Goal: Transaction & Acquisition: Purchase product/service

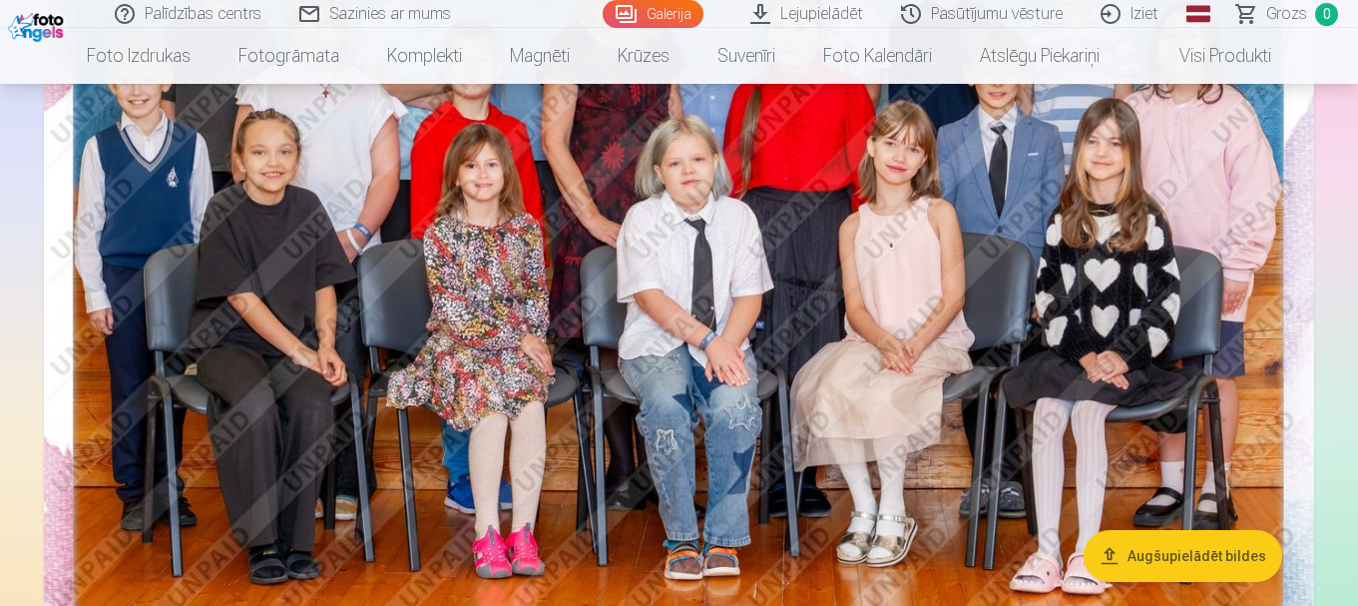
scroll to position [200, 0]
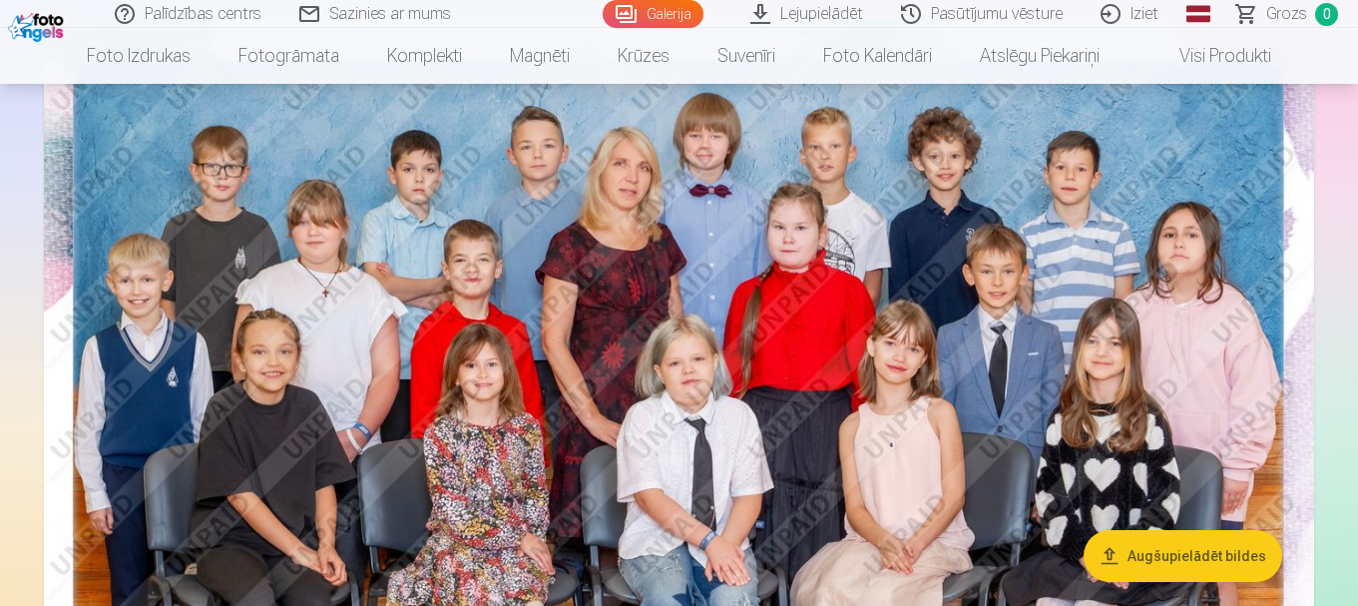
click at [693, 332] on img at bounding box center [679, 443] width 1270 height 847
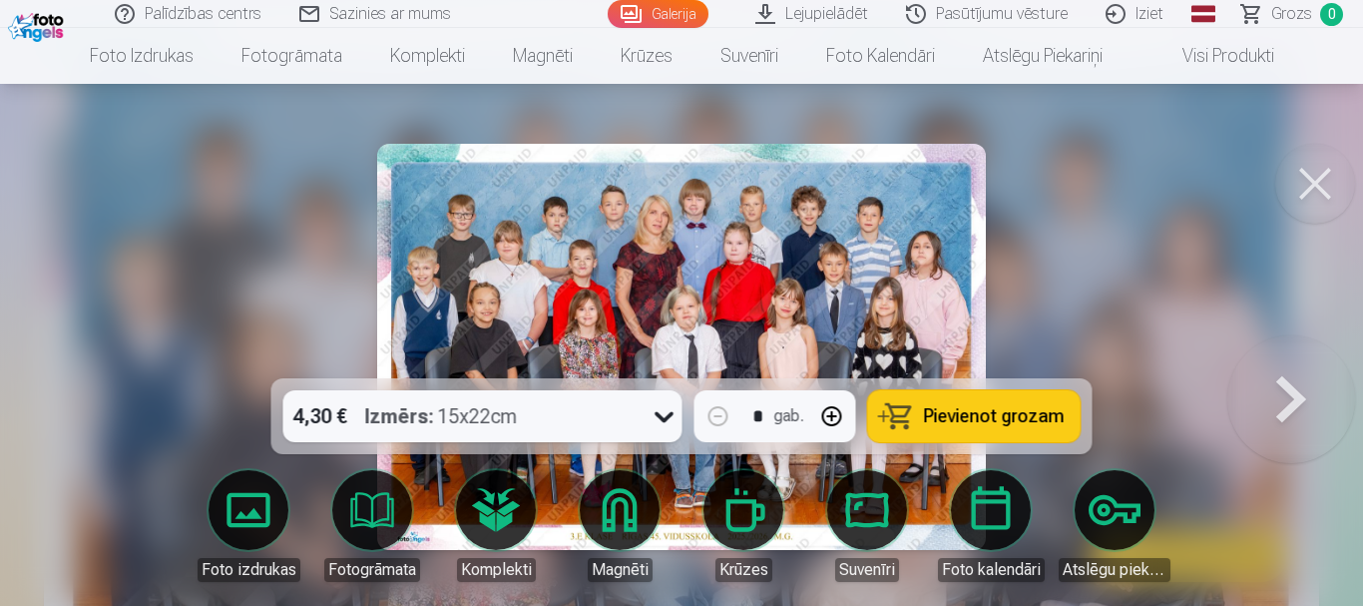
click at [596, 430] on div "4,30 € Izmērs : 15x22cm" at bounding box center [463, 416] width 361 height 52
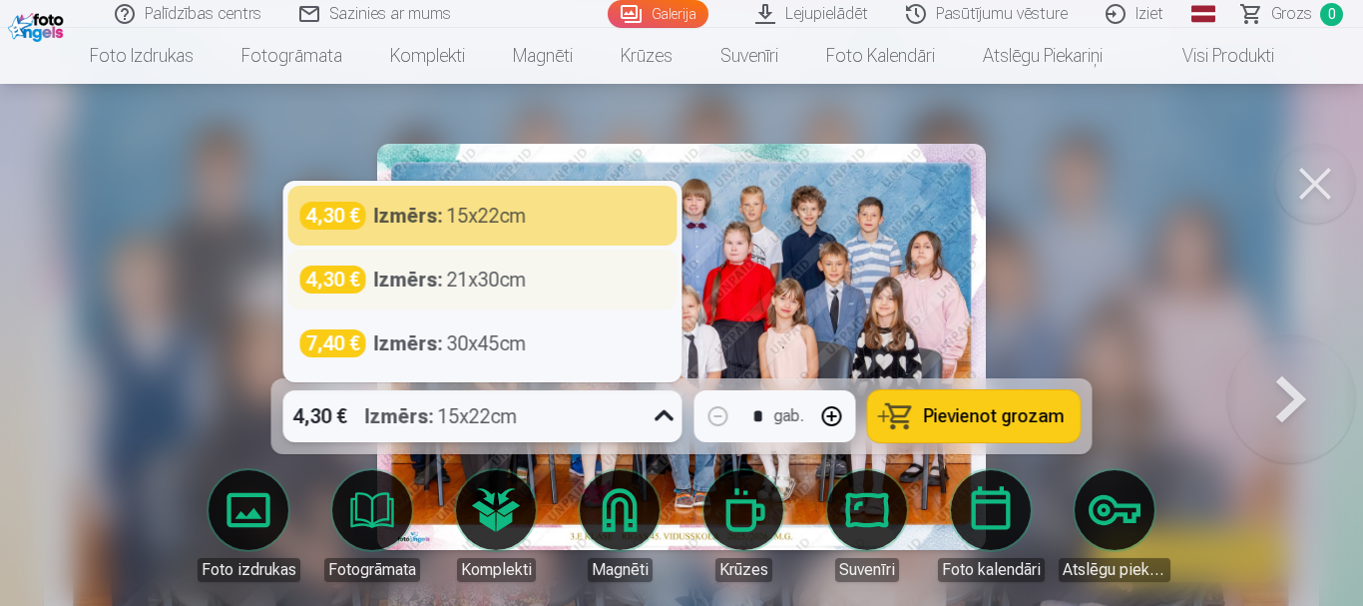
click at [546, 282] on div "4,30 € Izmērs : 21x30cm" at bounding box center [482, 279] width 365 height 28
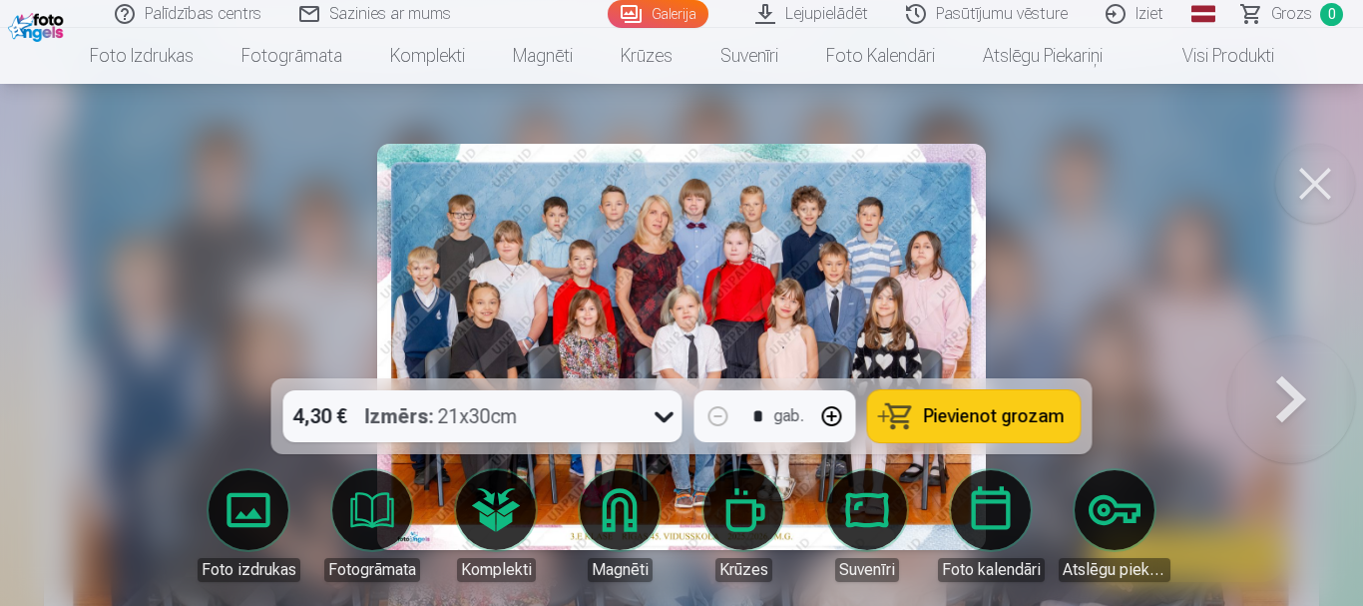
click at [1007, 417] on span "Pievienot grozam" at bounding box center [994, 416] width 141 height 18
click at [1324, 174] on button at bounding box center [1315, 184] width 80 height 80
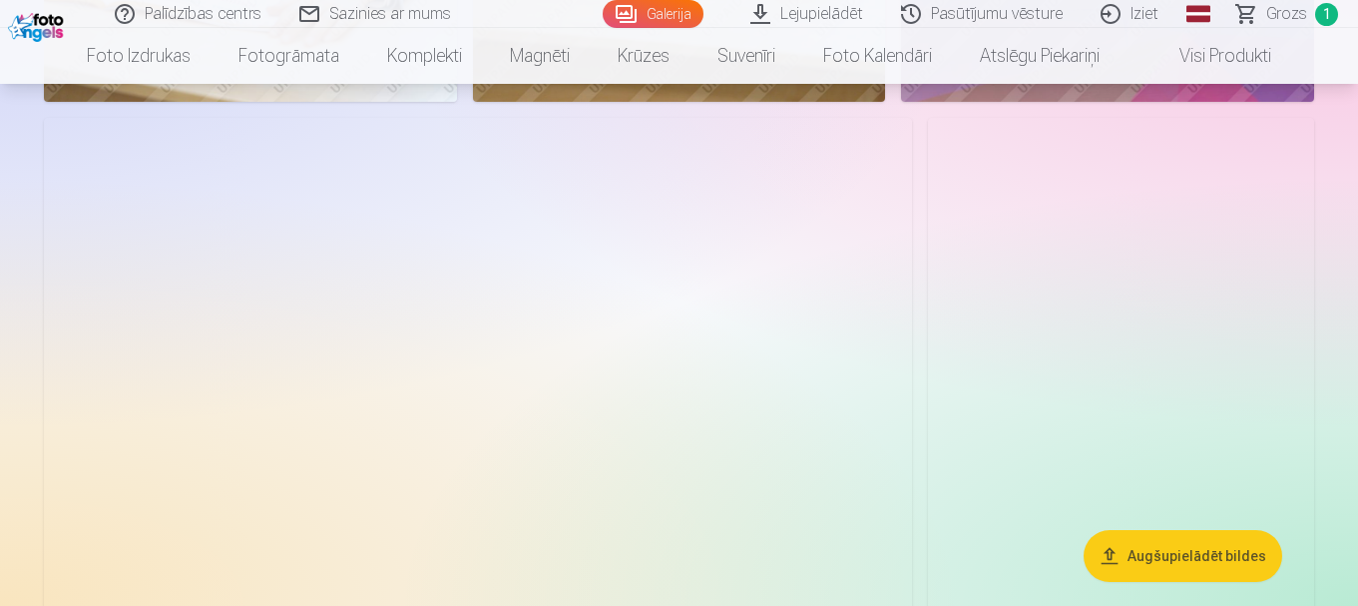
scroll to position [1597, 0]
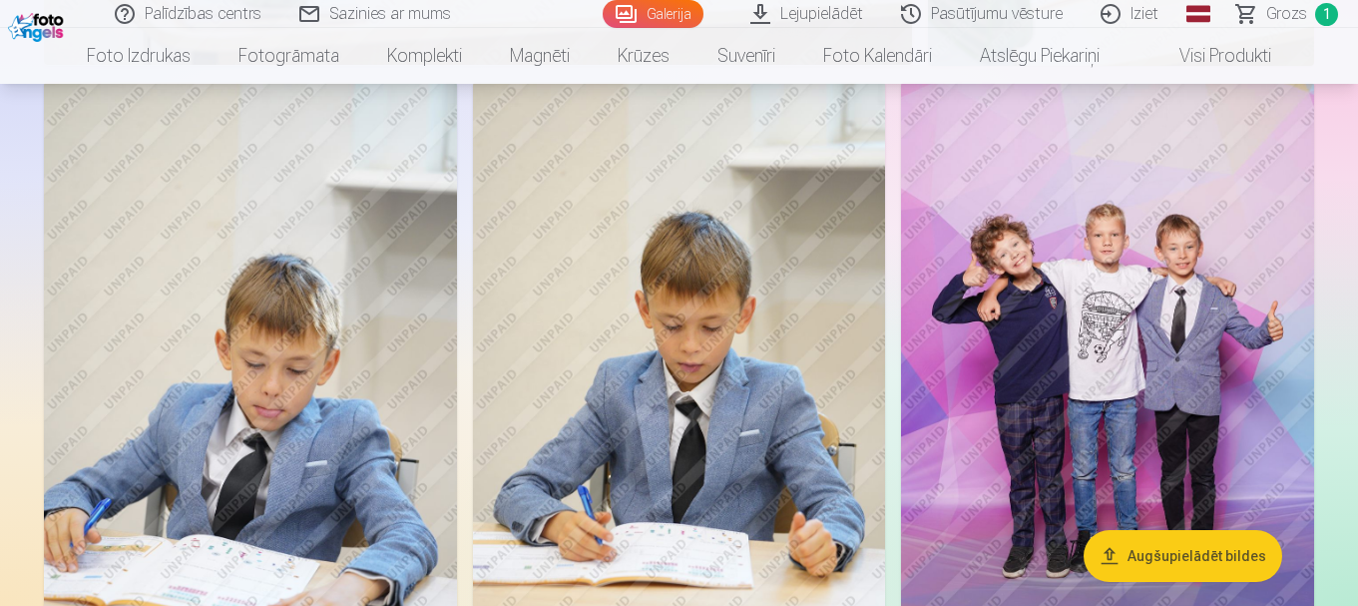
click at [1145, 310] on img at bounding box center [1107, 392] width 413 height 620
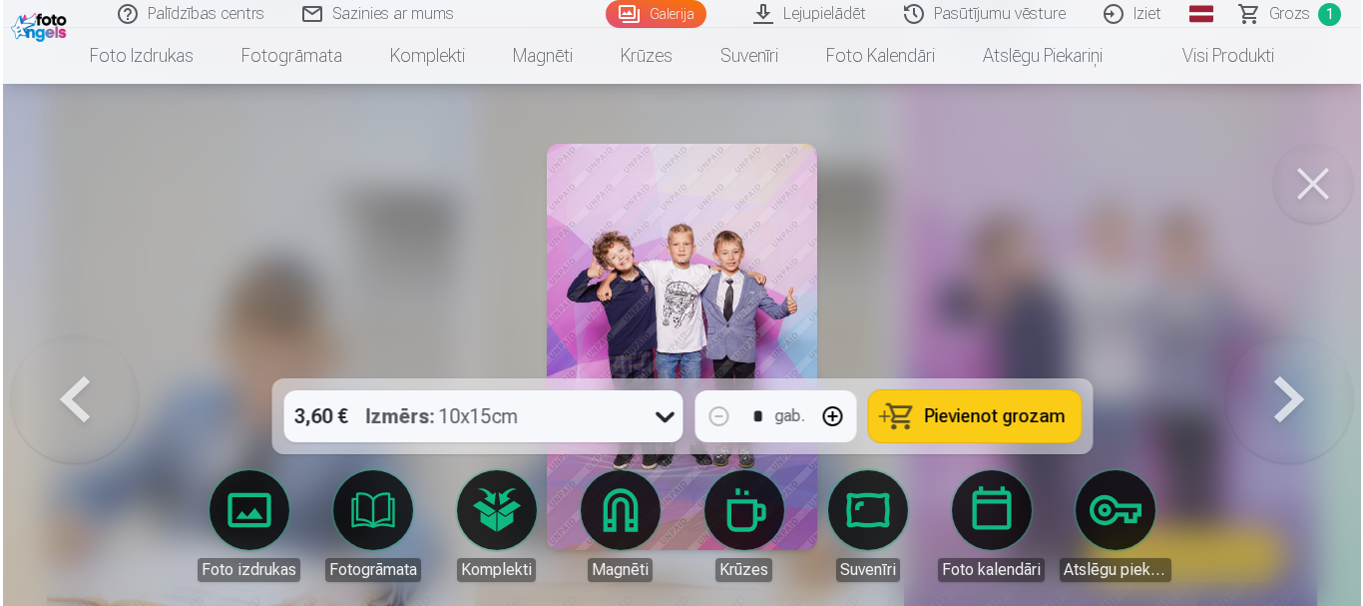
scroll to position [1601, 0]
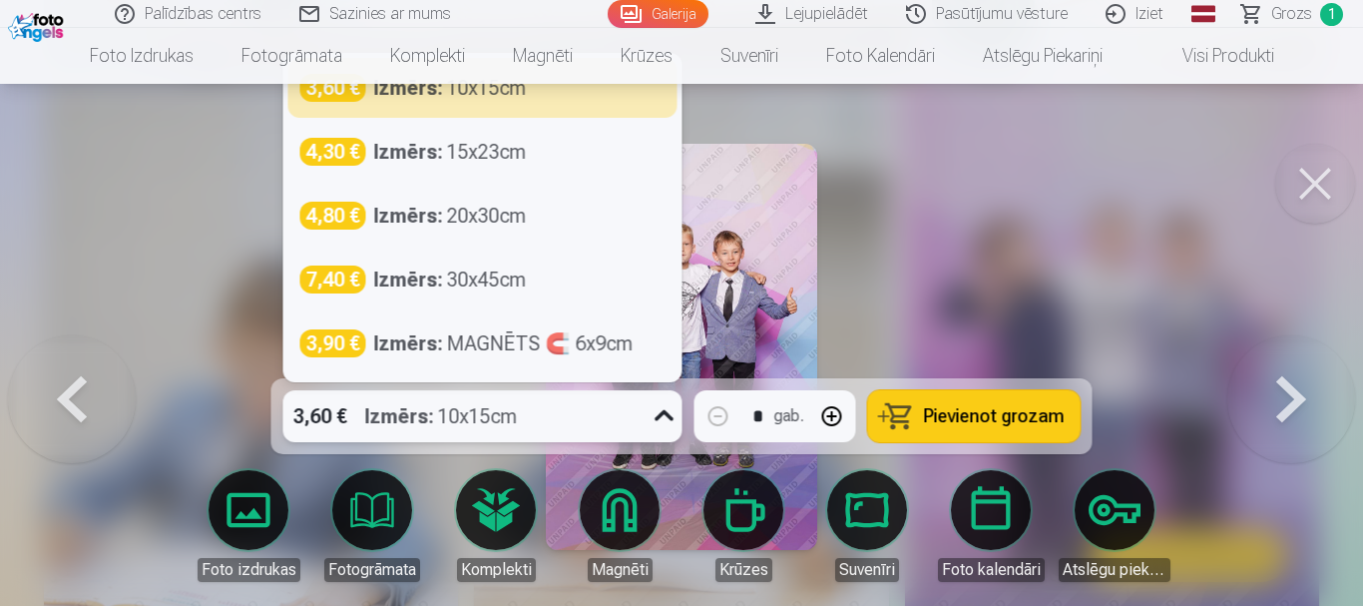
click at [646, 423] on div "3,60 € Izmērs : 10x15cm" at bounding box center [482, 416] width 399 height 52
click at [663, 422] on icon at bounding box center [665, 416] width 32 height 32
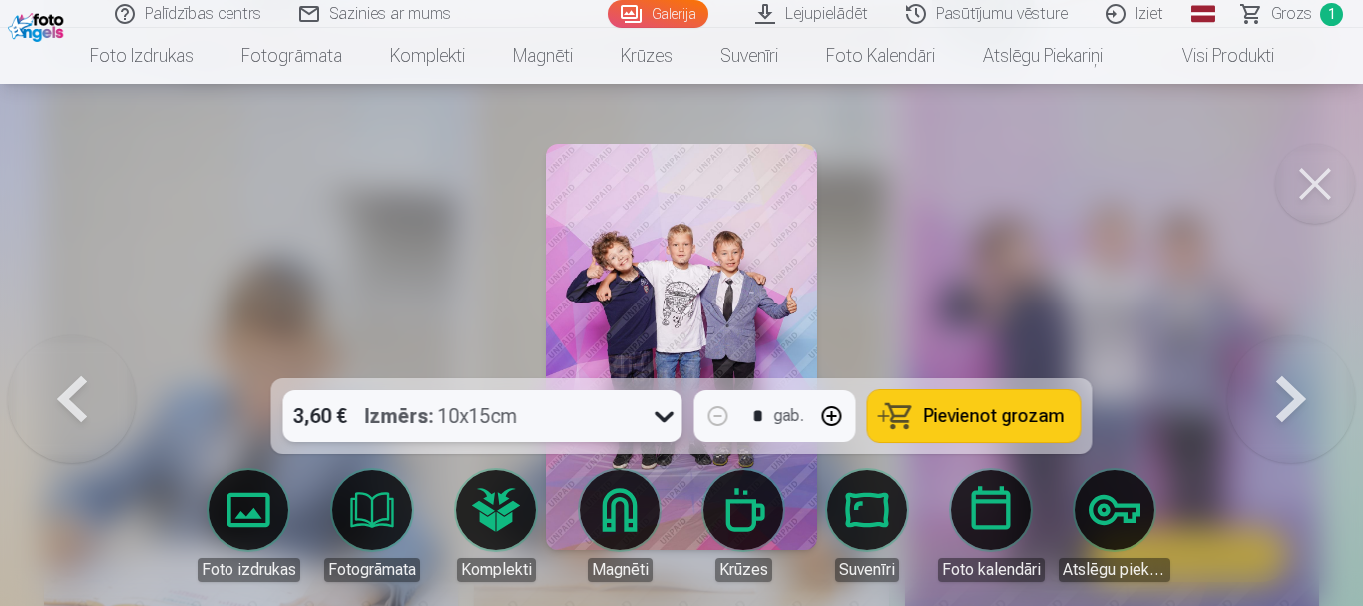
click at [973, 420] on span "Pievienot grozam" at bounding box center [994, 416] width 141 height 18
click at [1319, 171] on button at bounding box center [1315, 184] width 80 height 80
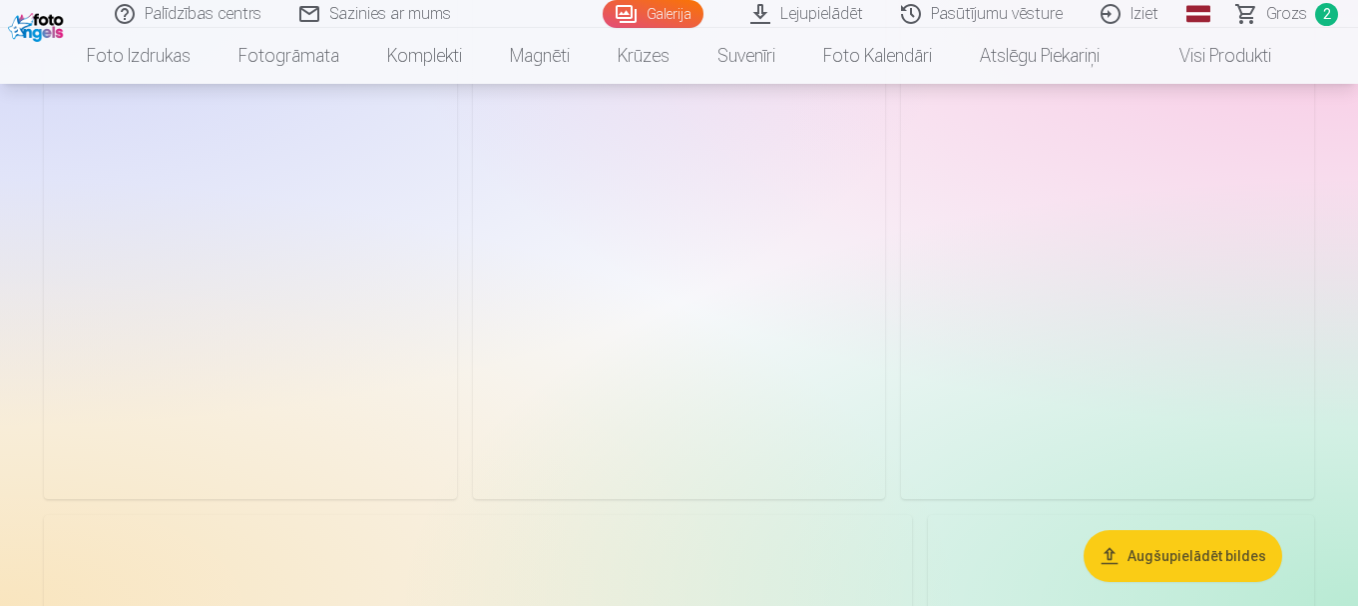
scroll to position [5189, 0]
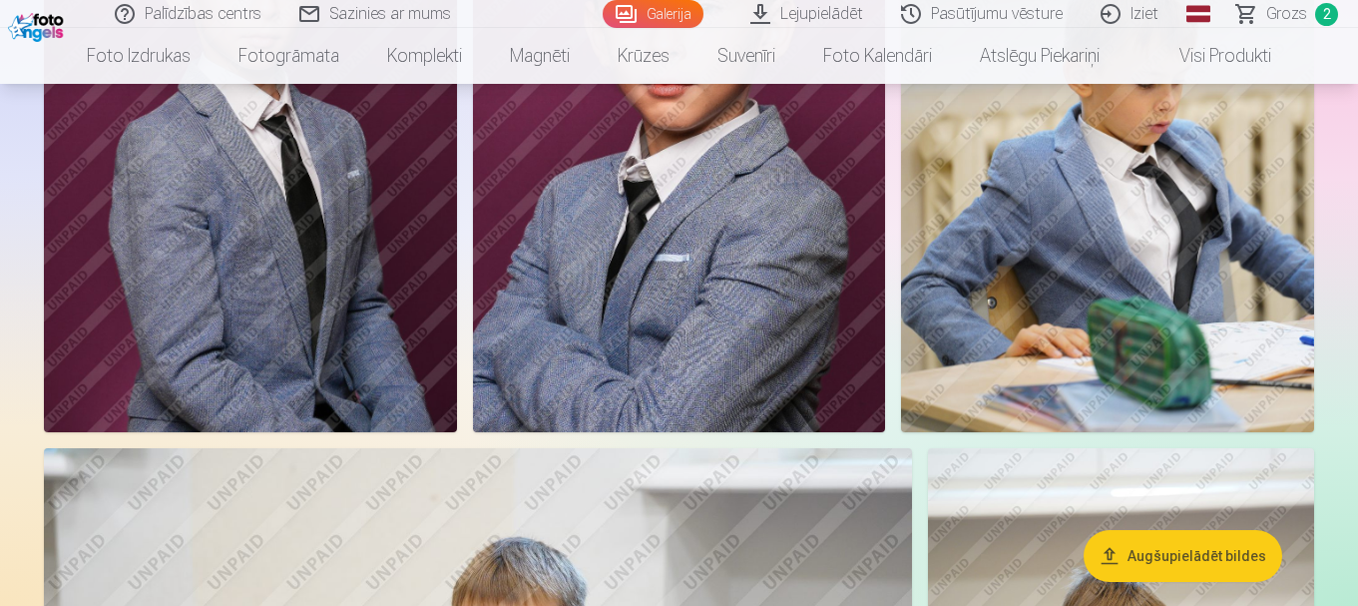
click at [688, 253] on img at bounding box center [679, 122] width 413 height 620
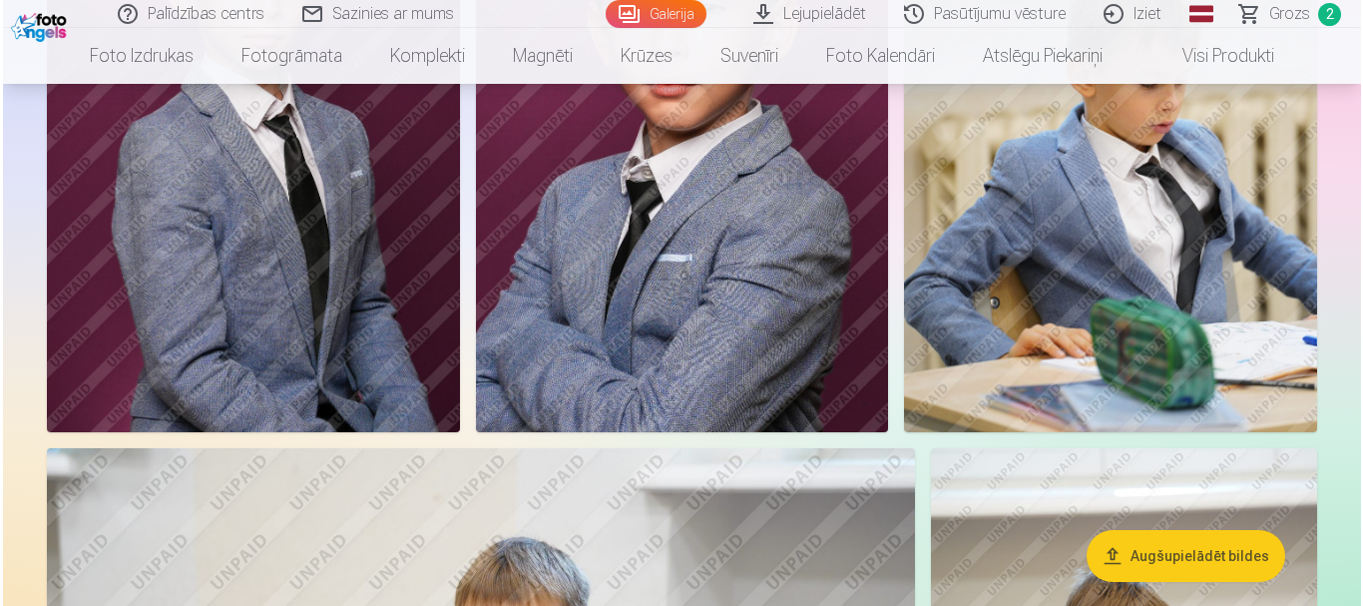
scroll to position [5208, 0]
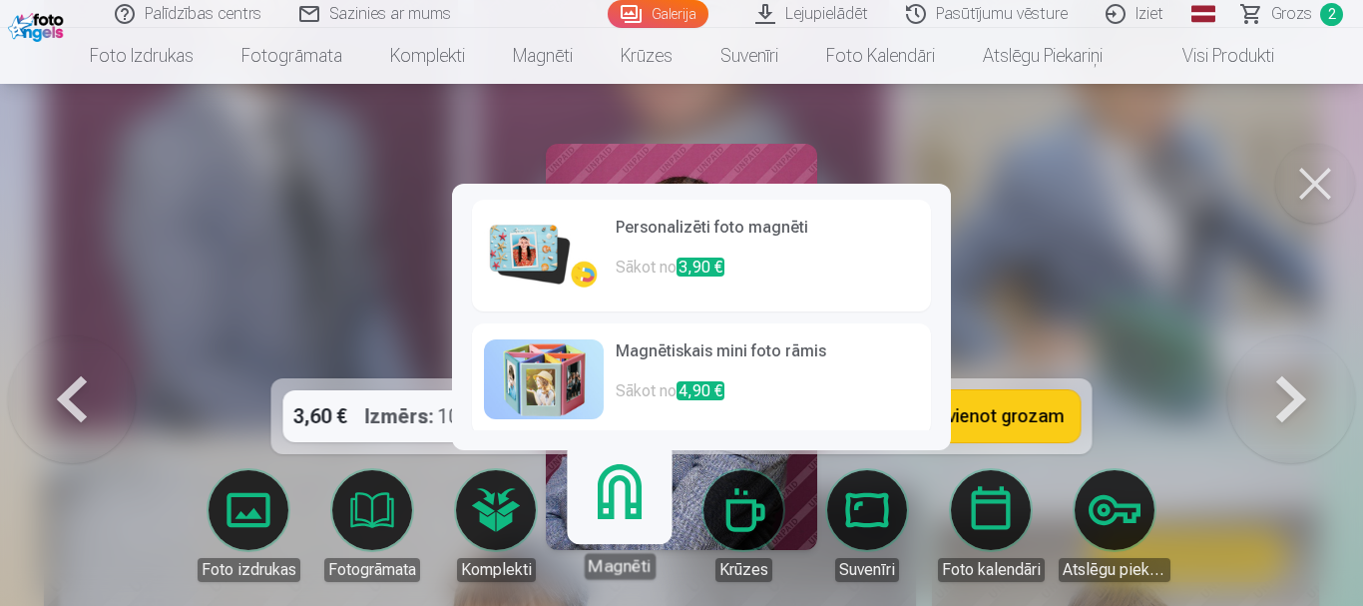
click at [652, 265] on p "Sākot no 3,90 €" at bounding box center [767, 275] width 303 height 40
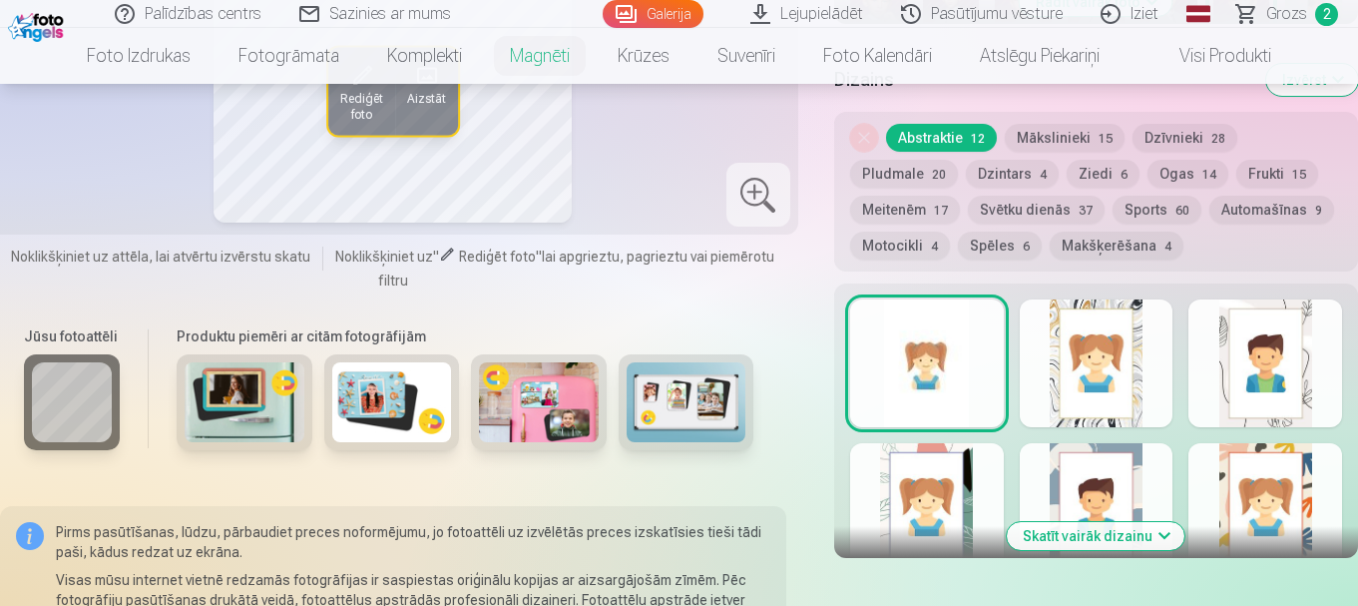
scroll to position [798, 0]
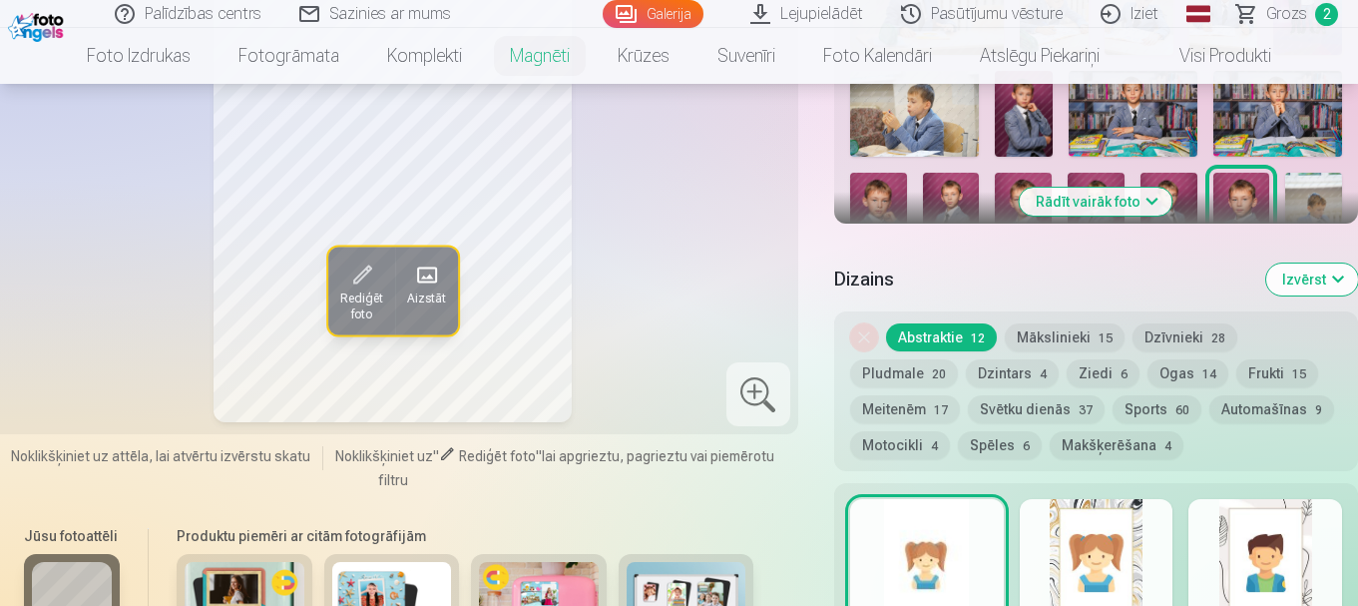
click at [871, 431] on button "Motocikli 4" at bounding box center [900, 445] width 100 height 28
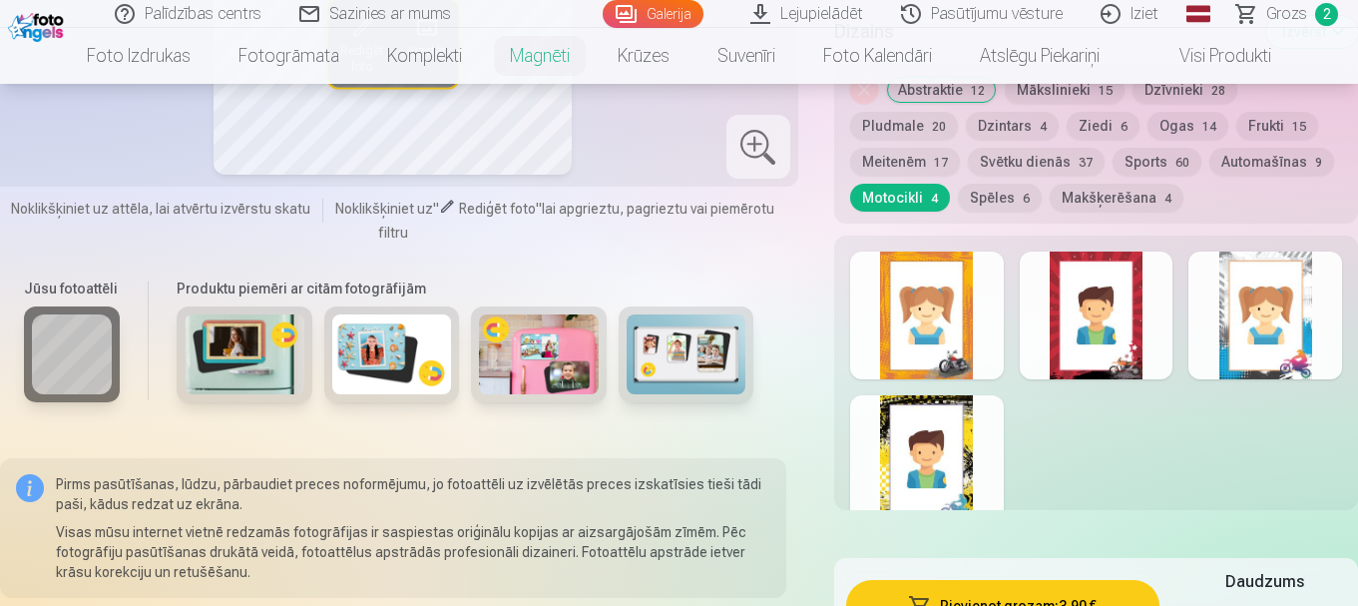
scroll to position [998, 0]
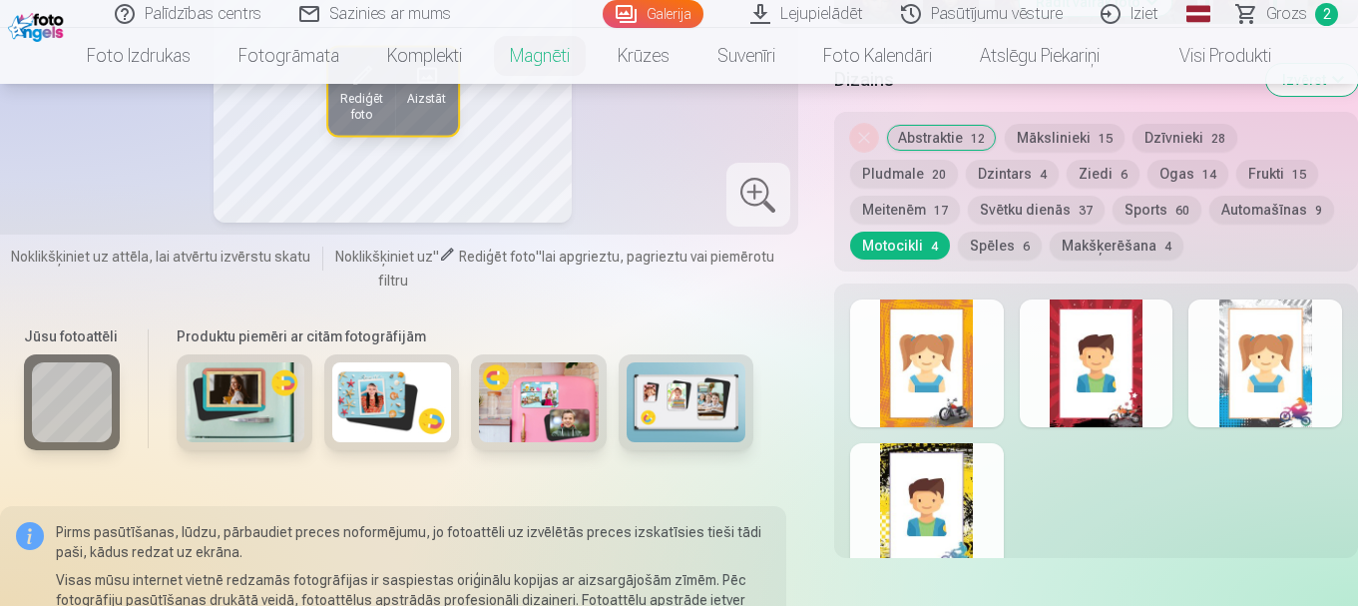
click at [1267, 352] on div at bounding box center [1266, 363] width 154 height 128
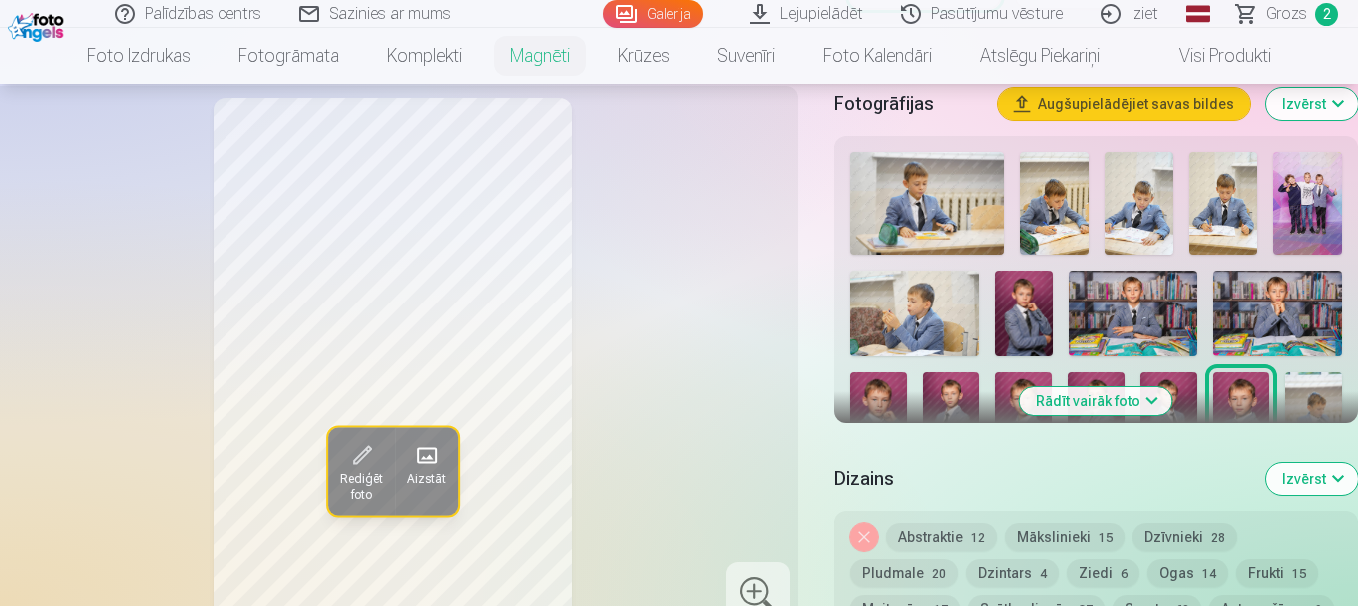
scroll to position [798, 0]
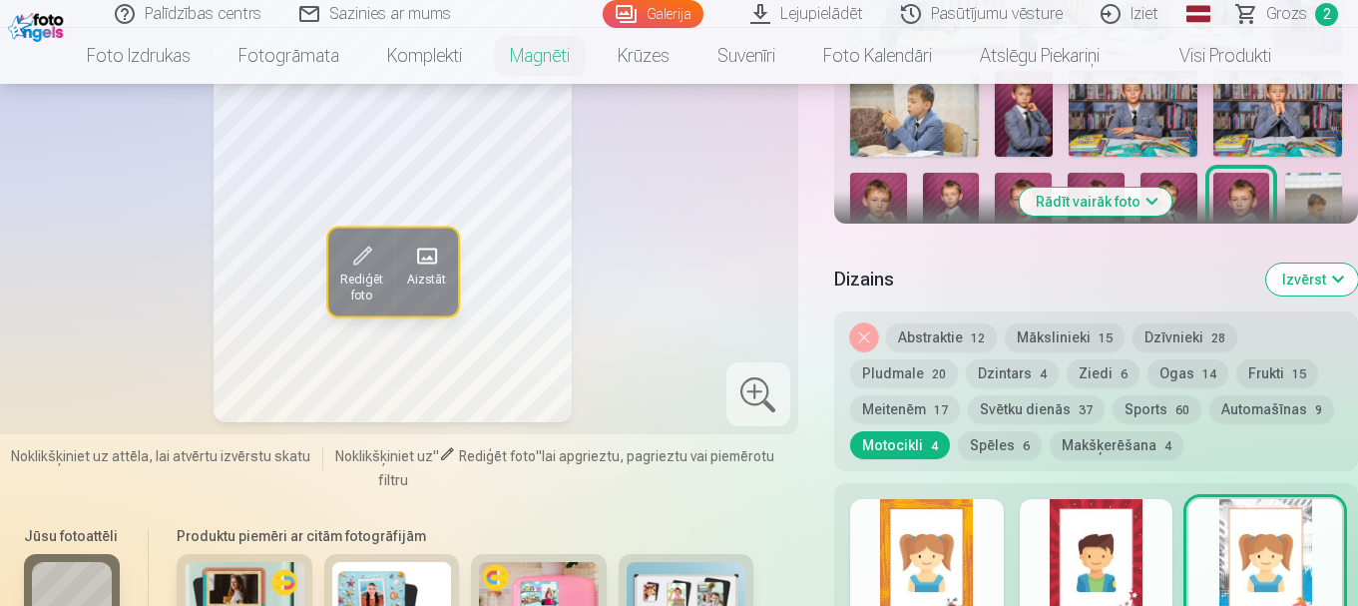
click at [1004, 431] on button "Spēles 6" at bounding box center [1000, 445] width 84 height 28
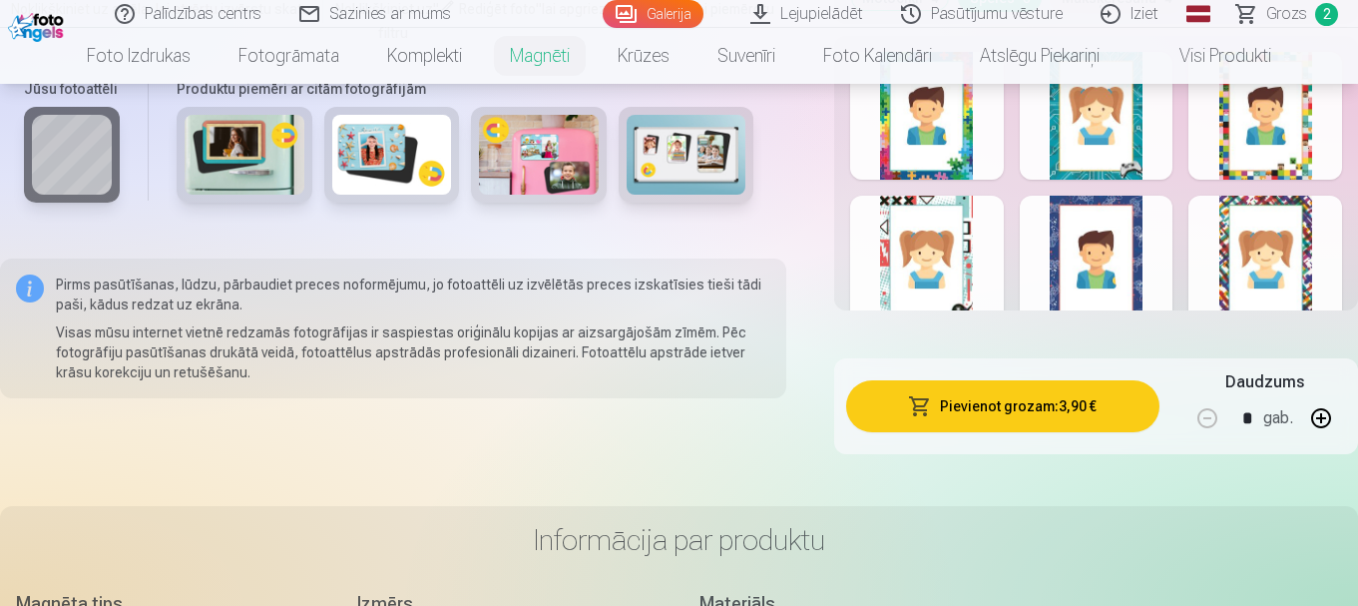
scroll to position [1198, 0]
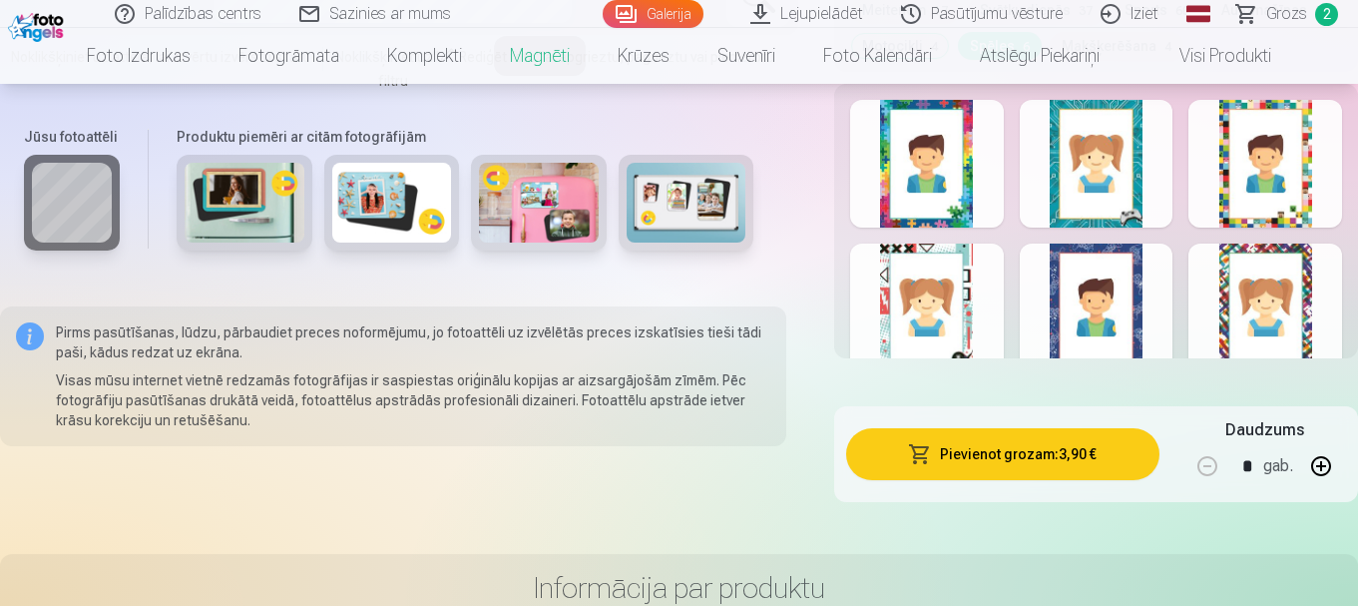
click at [1263, 177] on div at bounding box center [1266, 164] width 154 height 128
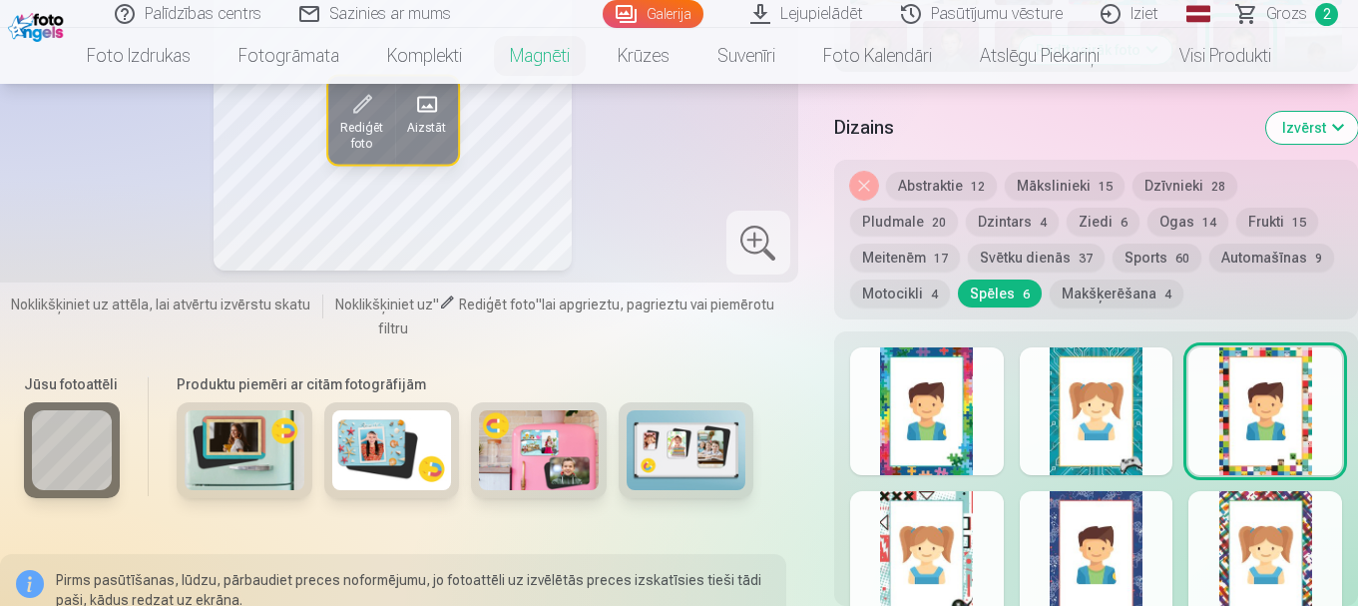
scroll to position [998, 0]
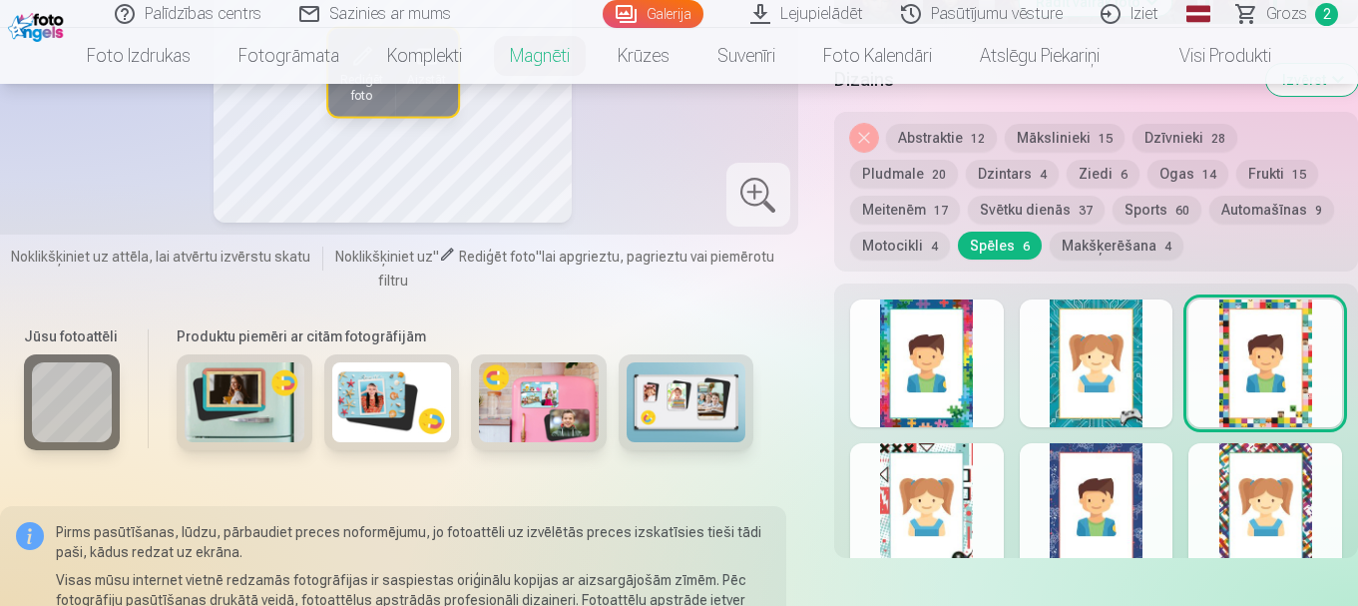
click at [951, 469] on div at bounding box center [927, 507] width 154 height 128
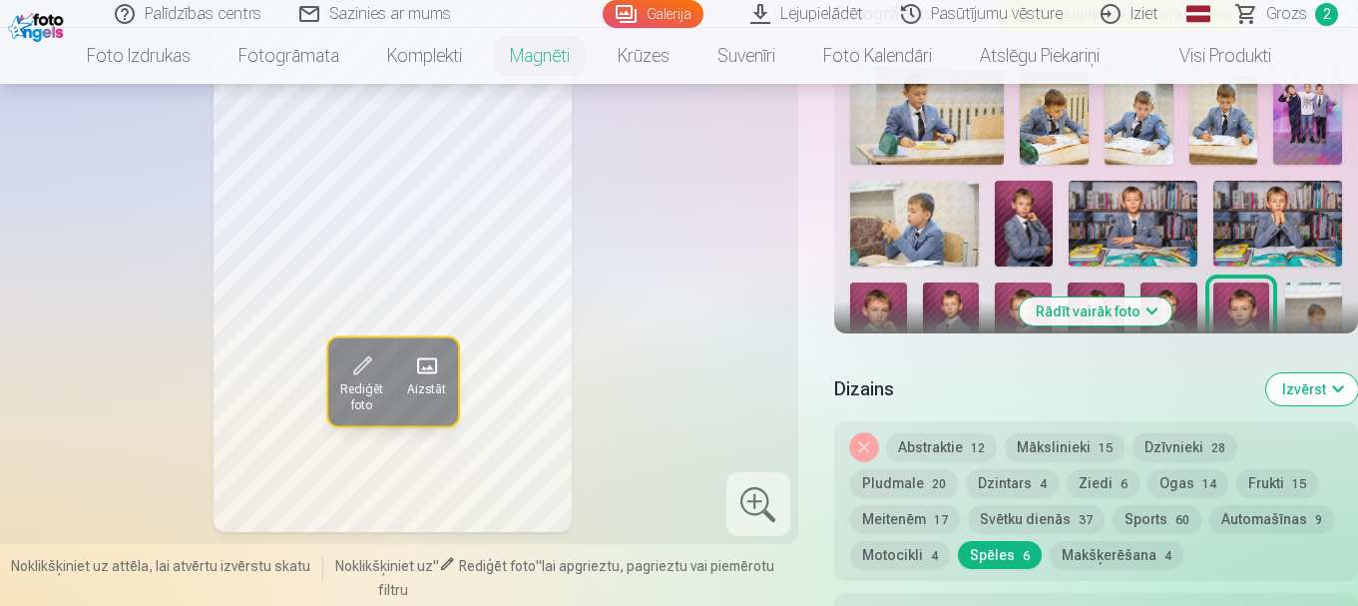
scroll to position [798, 0]
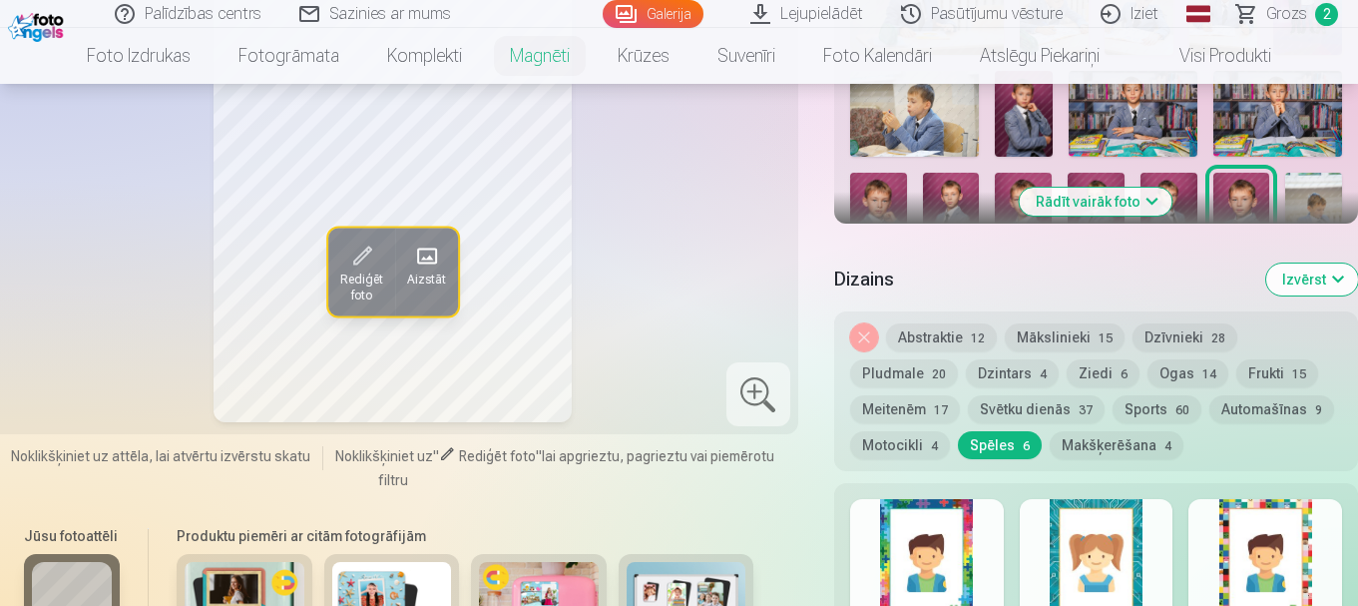
click at [1240, 395] on button "Automašīnas 9" at bounding box center [1272, 409] width 125 height 28
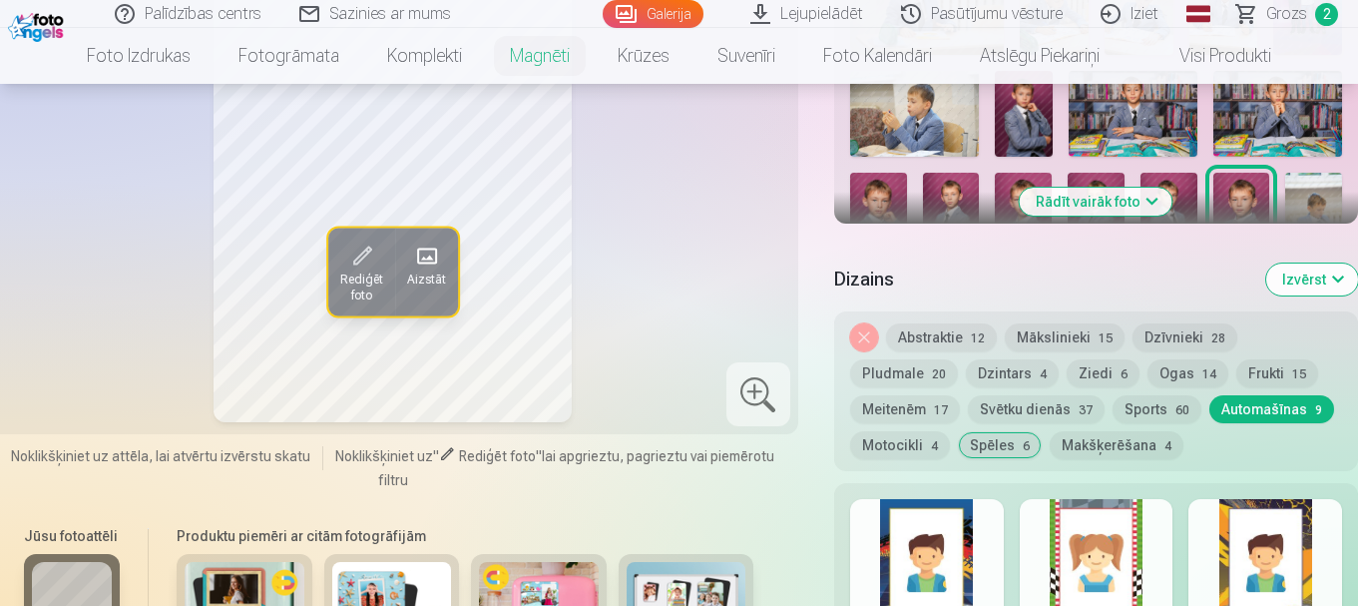
click at [1251, 359] on button "Frukti 15" at bounding box center [1277, 373] width 82 height 28
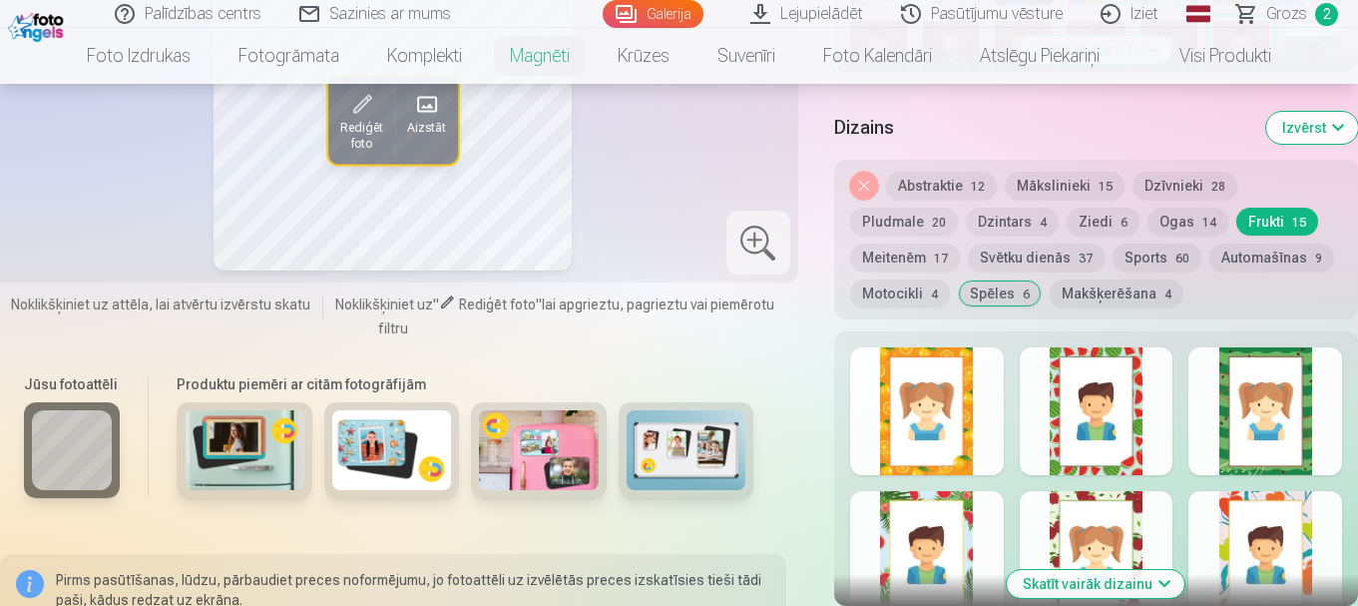
scroll to position [998, 0]
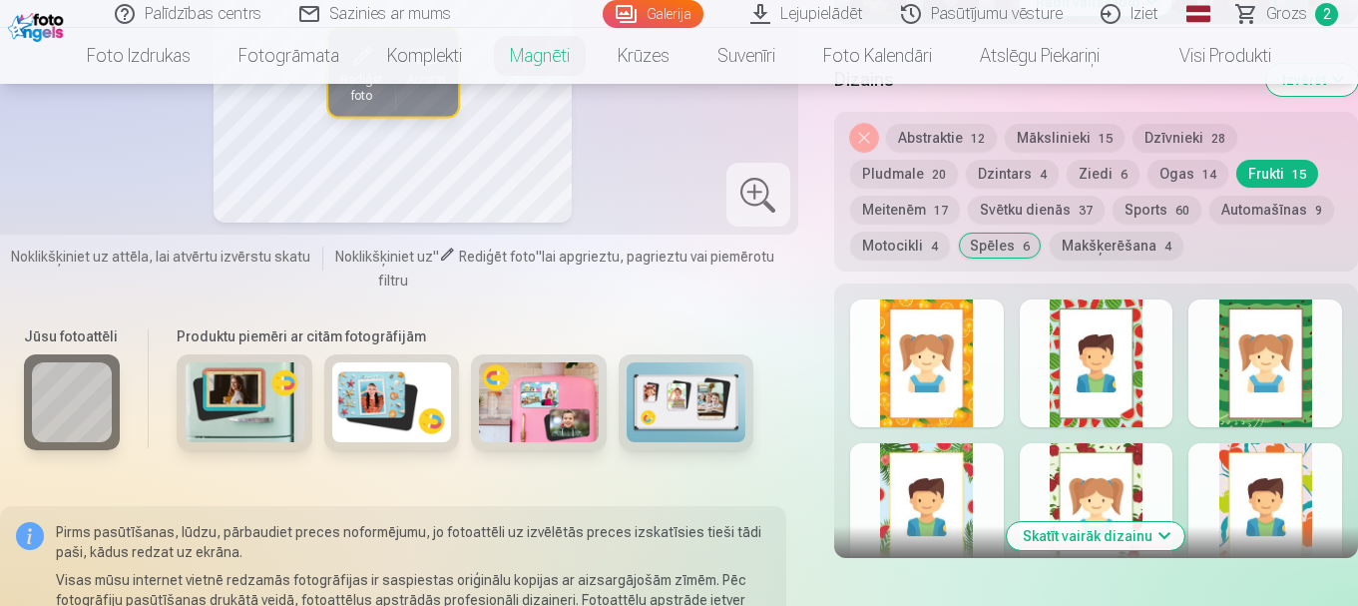
click at [1267, 196] on button "Automašīnas 9" at bounding box center [1272, 210] width 125 height 28
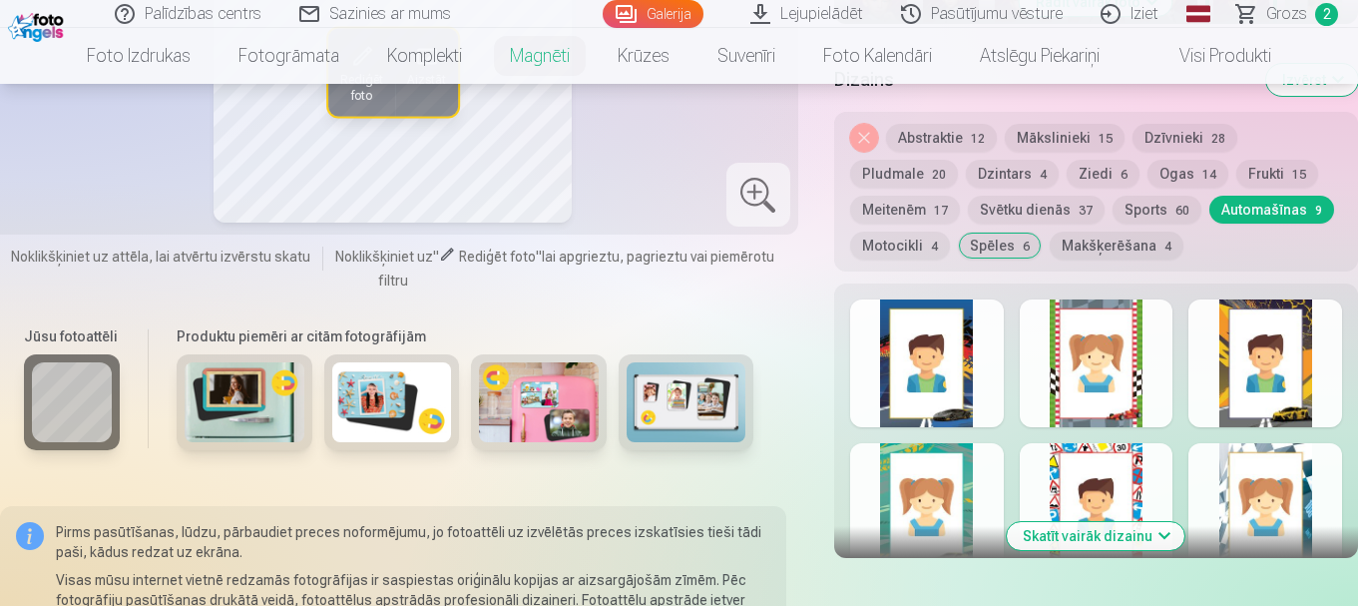
click at [1275, 160] on button "Frukti 15" at bounding box center [1277, 174] width 82 height 28
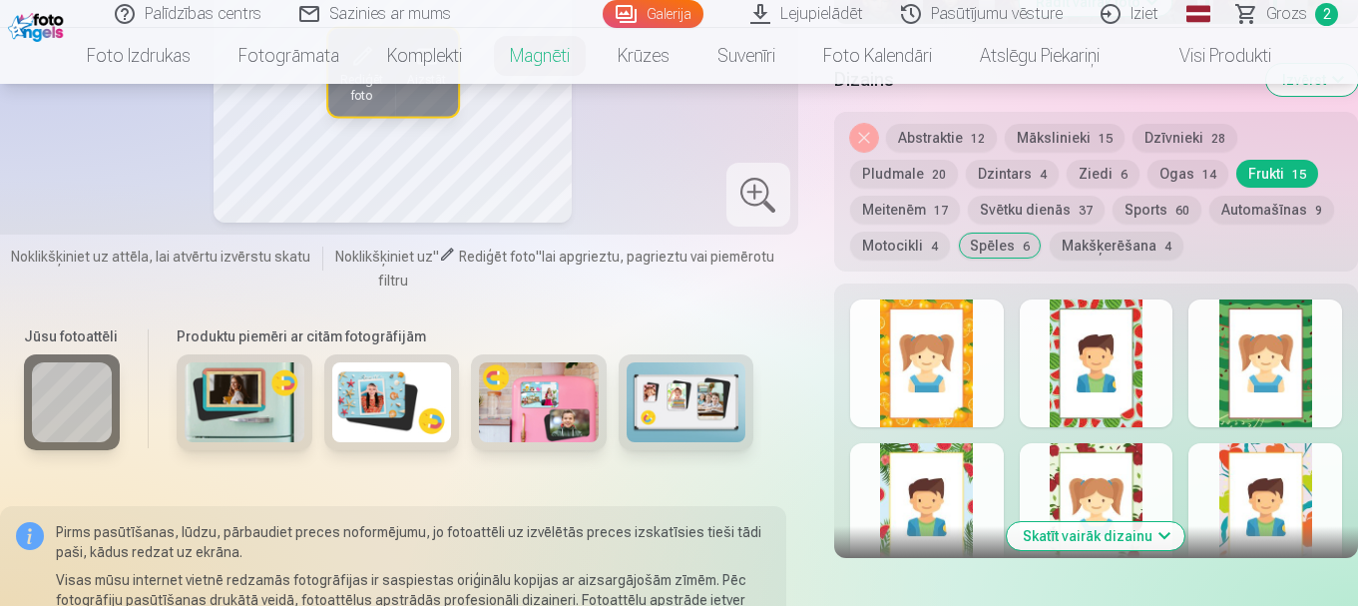
click at [973, 468] on div at bounding box center [927, 507] width 154 height 128
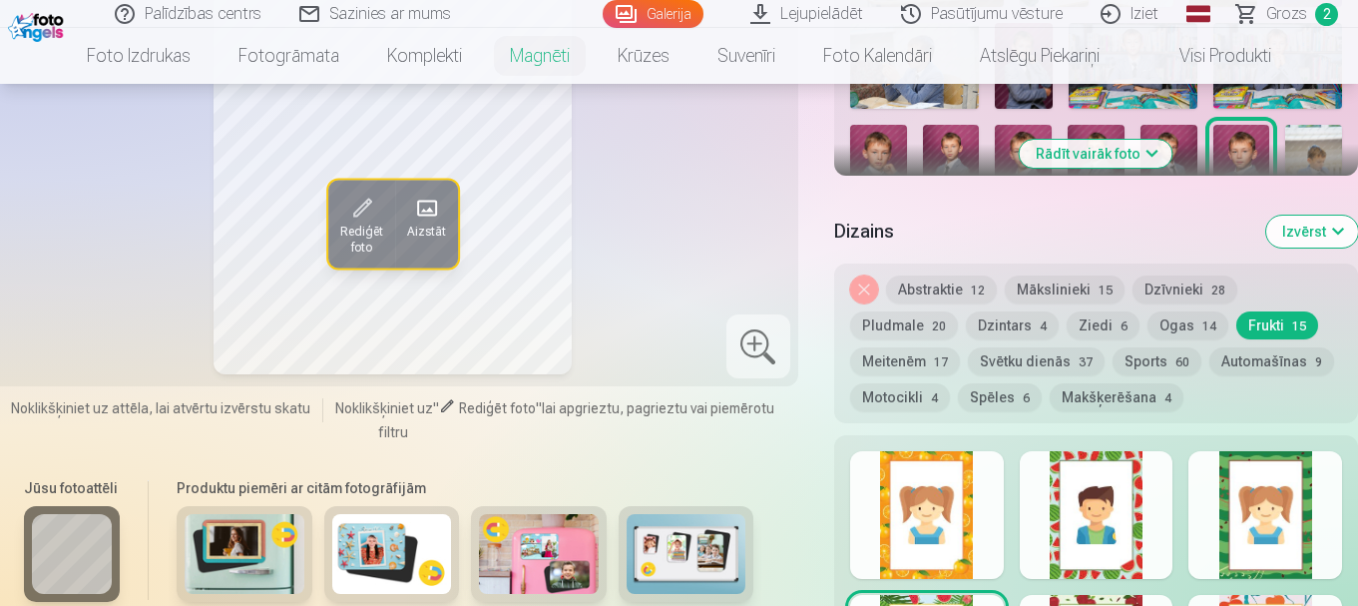
scroll to position [798, 0]
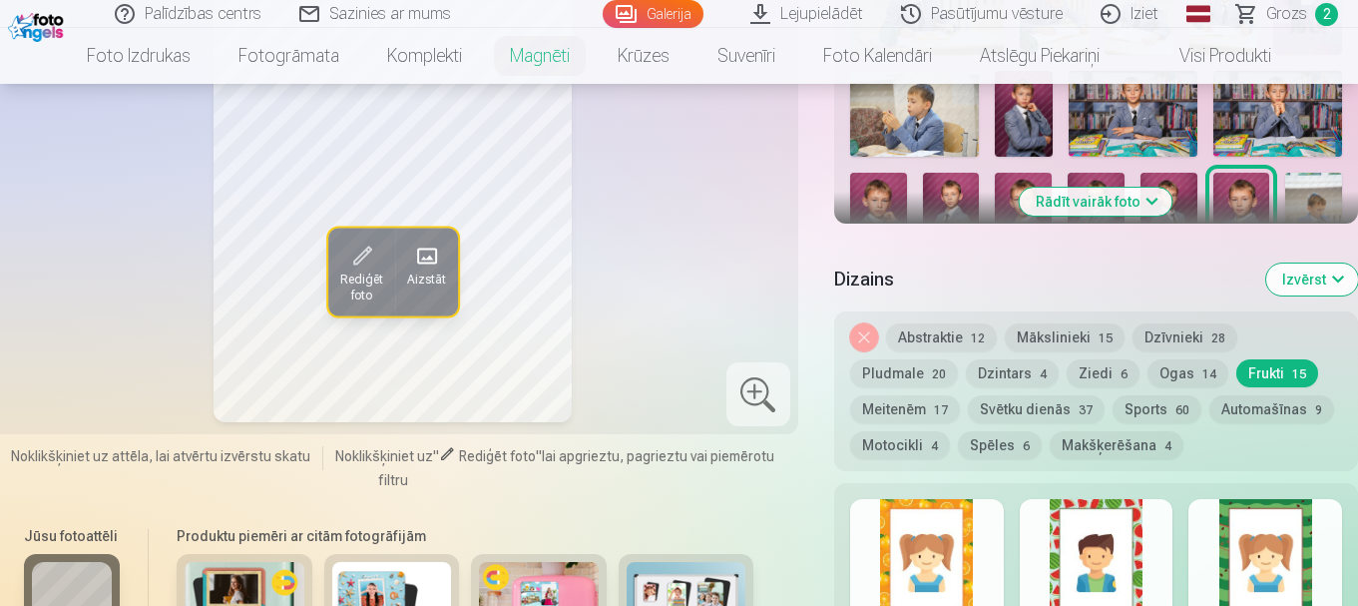
click at [1236, 395] on button "Automašīnas 9" at bounding box center [1272, 409] width 125 height 28
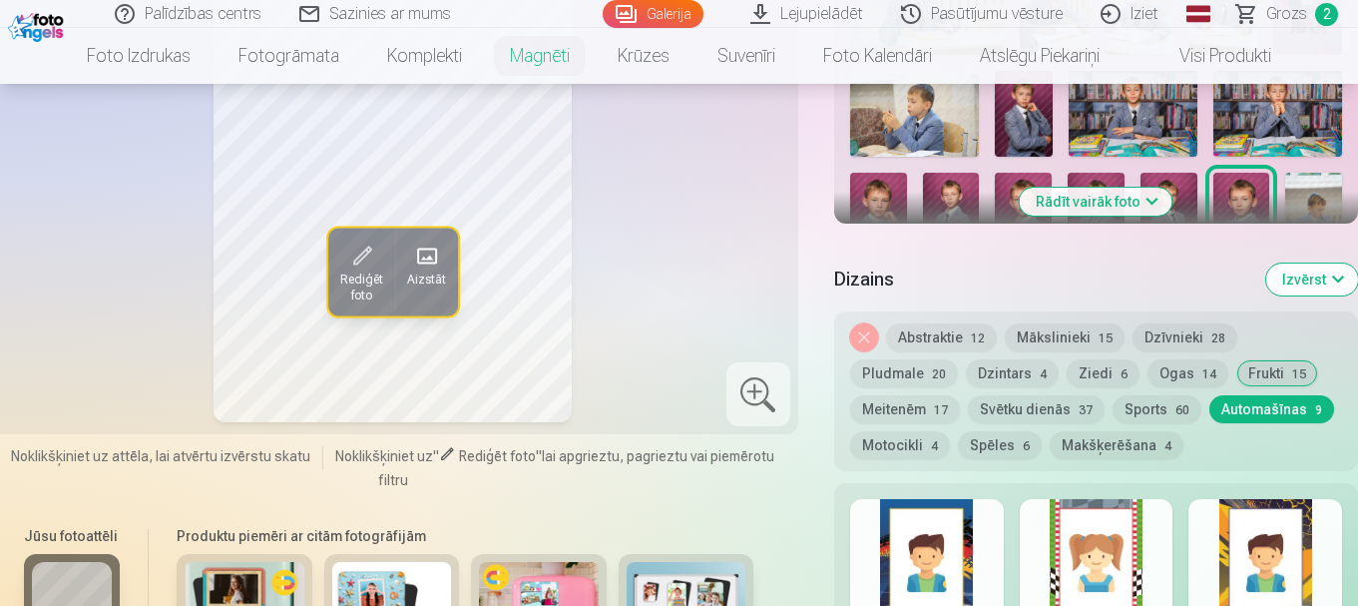
scroll to position [998, 0]
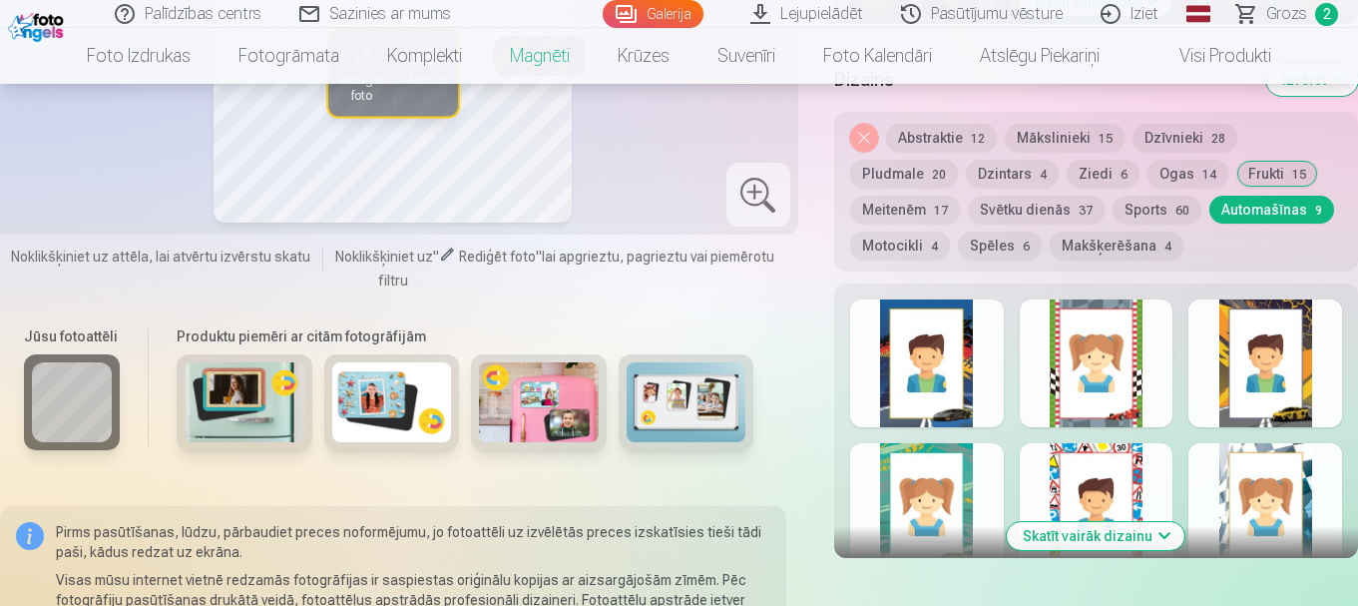
click at [1002, 232] on button "Spēles 6" at bounding box center [1000, 246] width 84 height 28
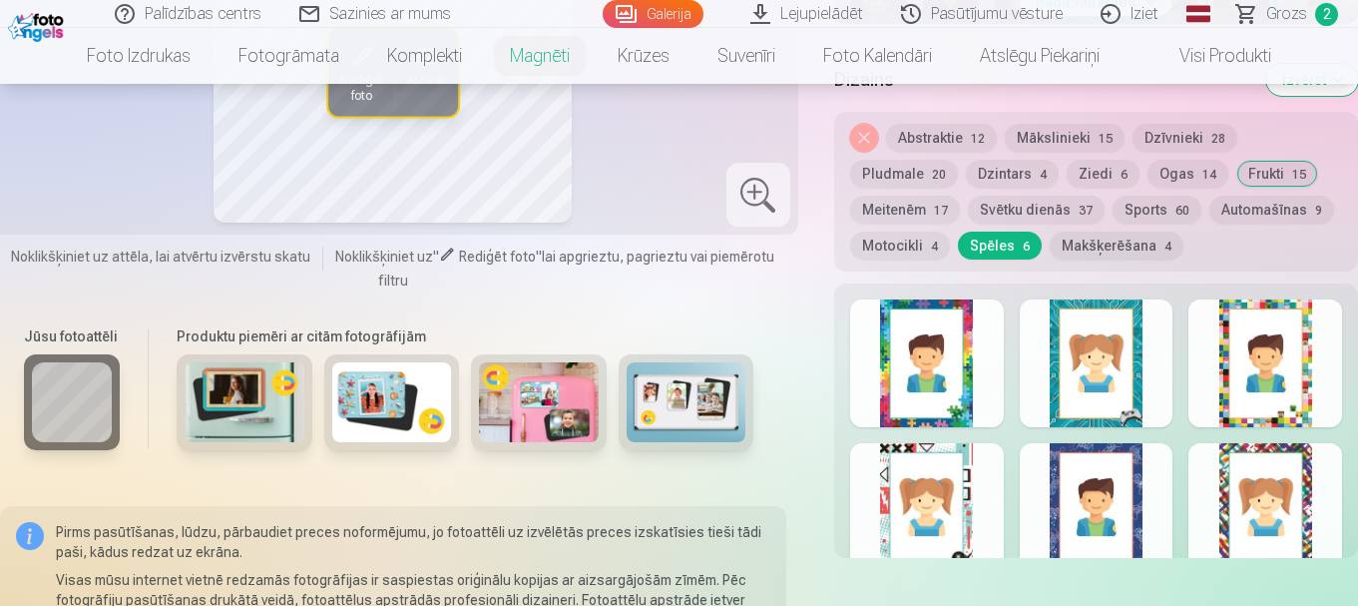
click at [1094, 160] on button "Ziedi 6" at bounding box center [1103, 174] width 73 height 28
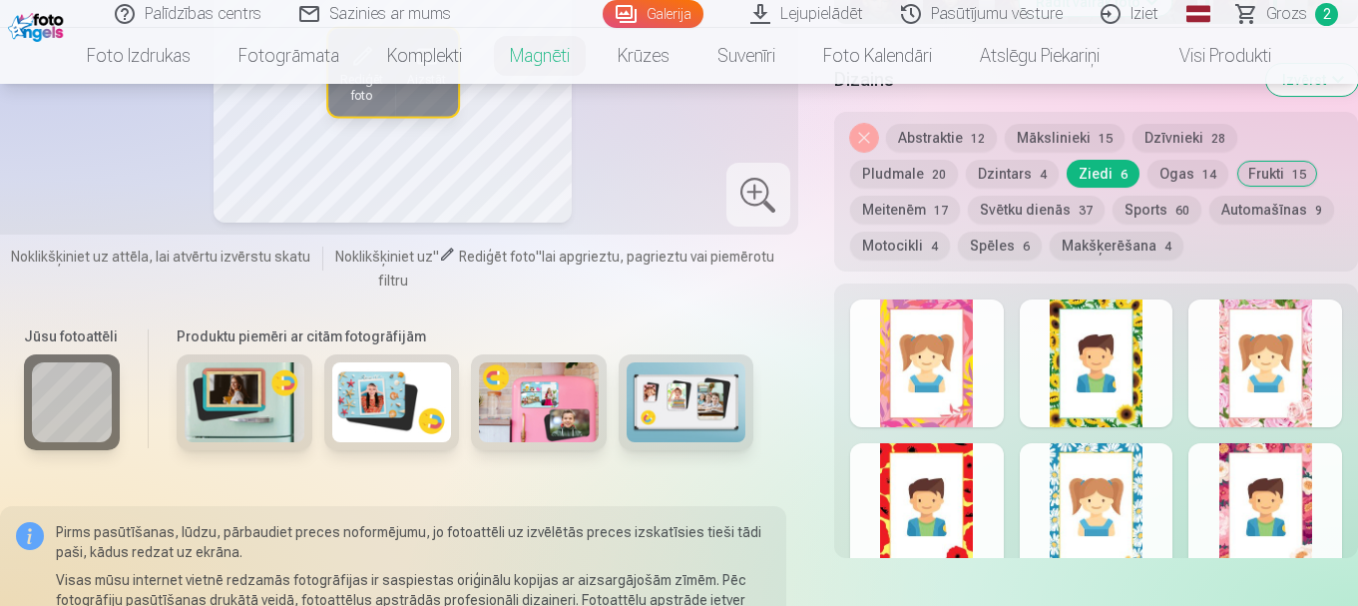
click at [947, 327] on div at bounding box center [927, 363] width 154 height 128
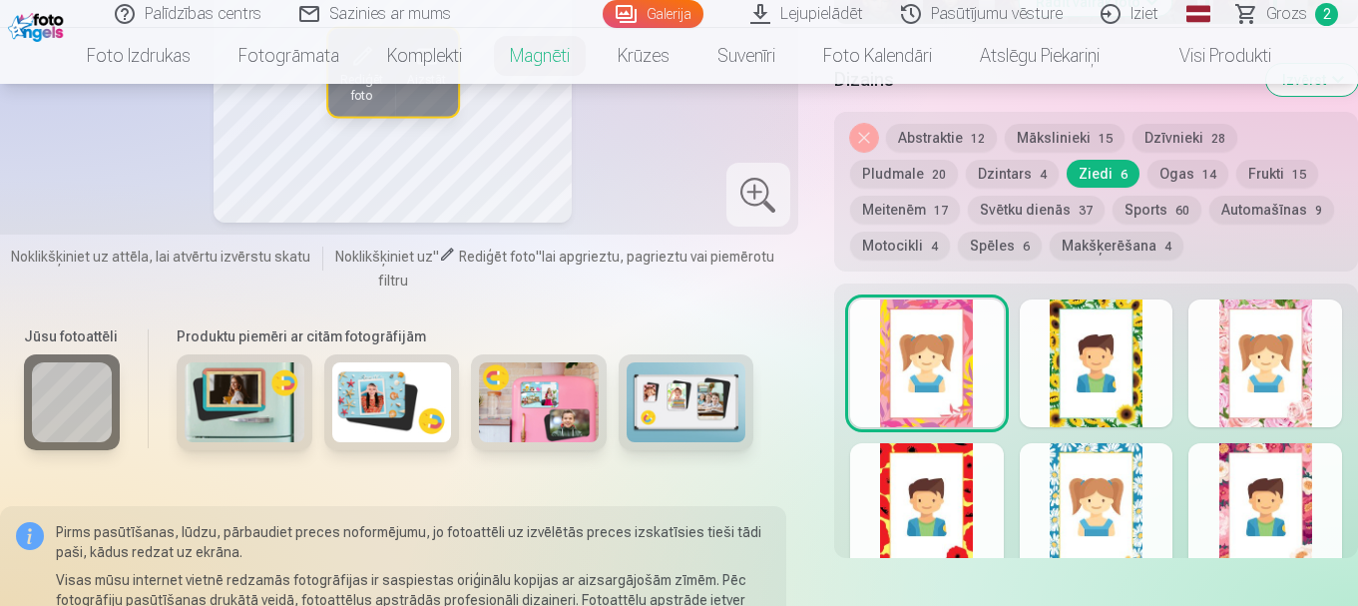
click at [1273, 480] on div at bounding box center [1266, 507] width 154 height 128
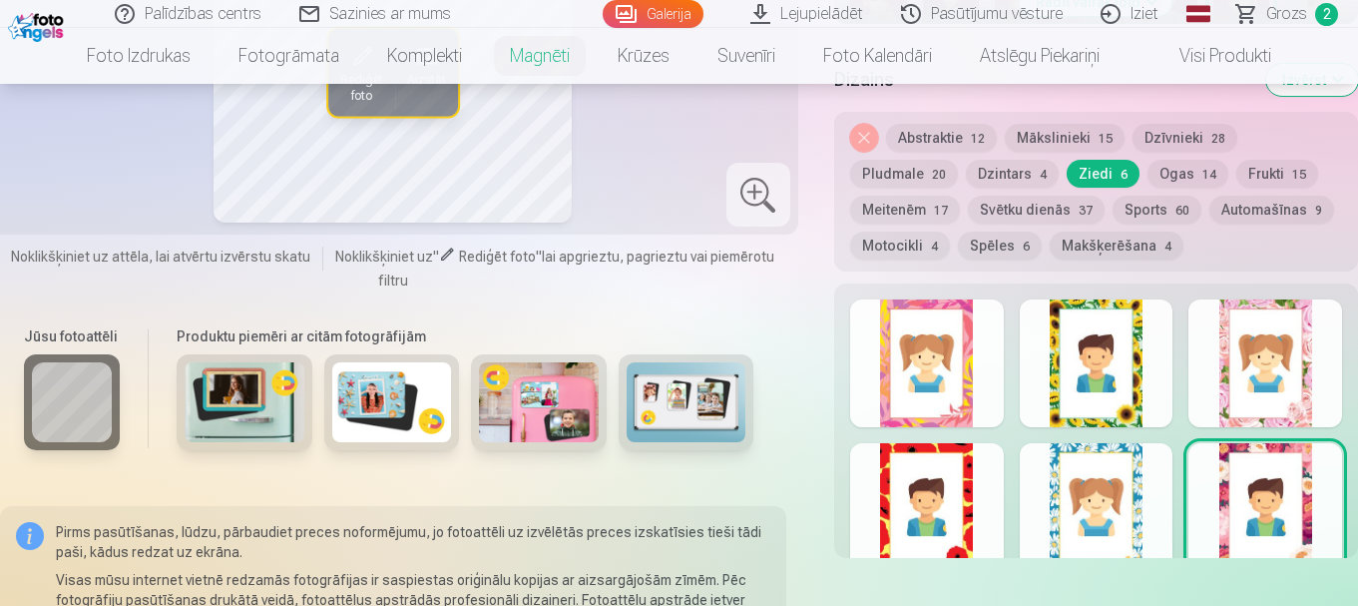
click at [1078, 124] on button "Mākslinieki 15" at bounding box center [1065, 138] width 120 height 28
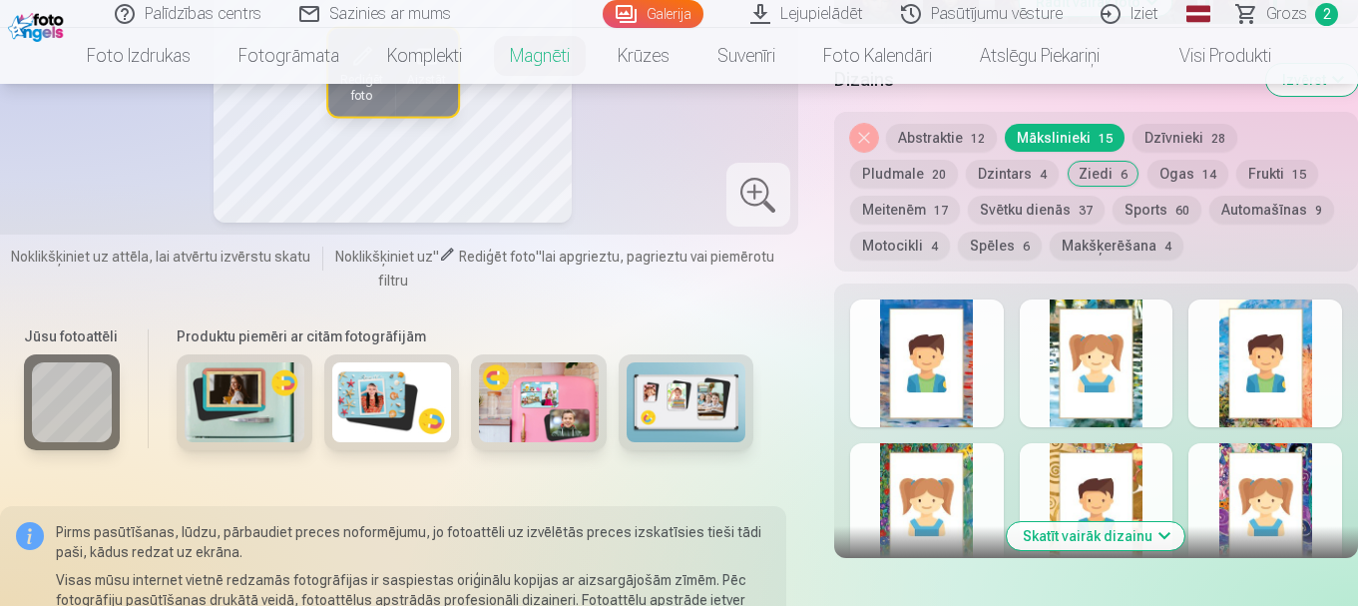
click at [940, 124] on button "Abstraktie 12" at bounding box center [941, 138] width 111 height 28
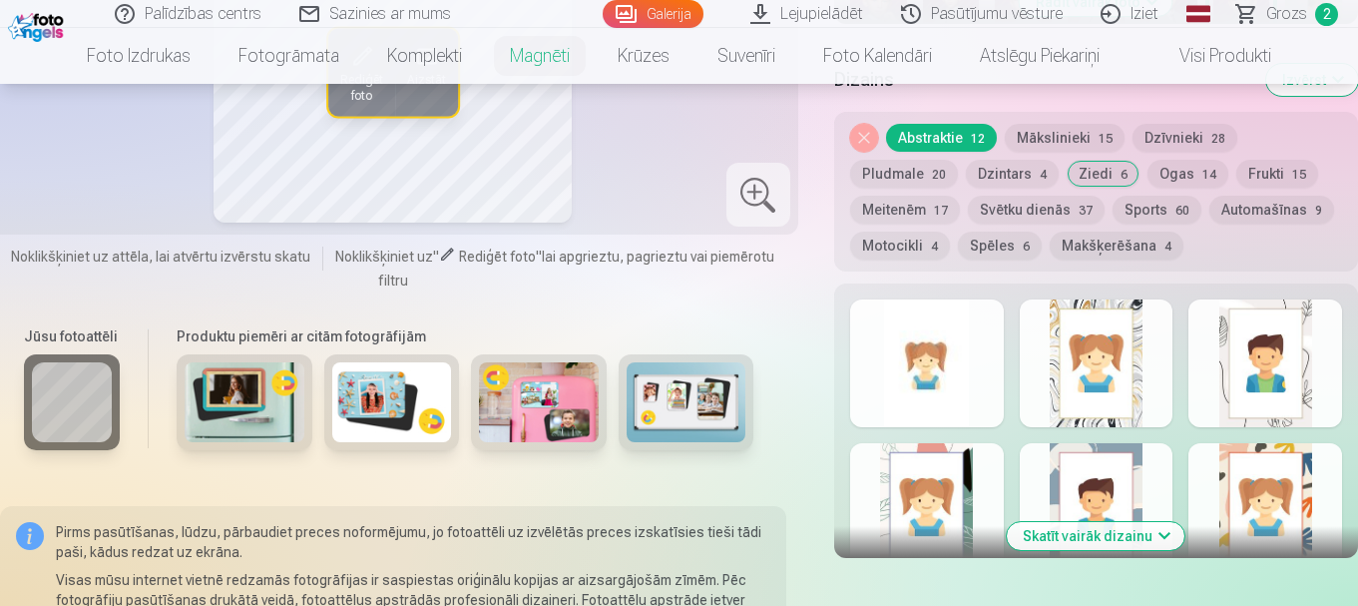
click at [1074, 339] on div at bounding box center [1097, 363] width 154 height 128
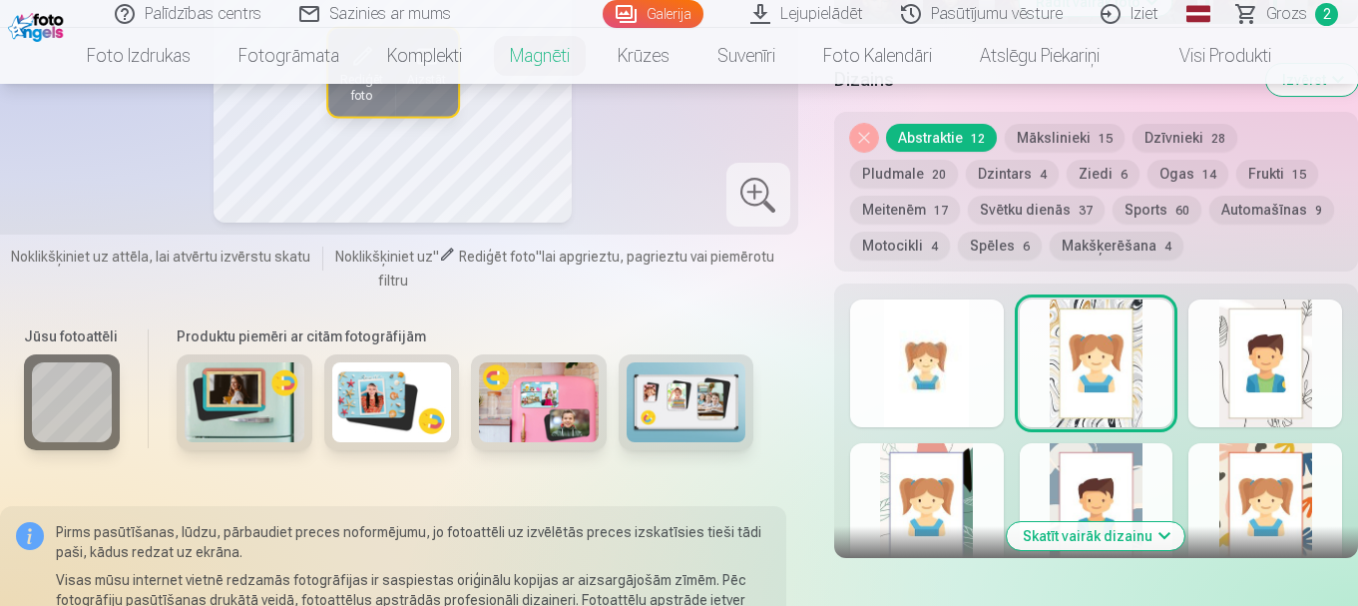
click at [1100, 522] on button "Skatīt vairāk dizainu" at bounding box center [1096, 536] width 178 height 28
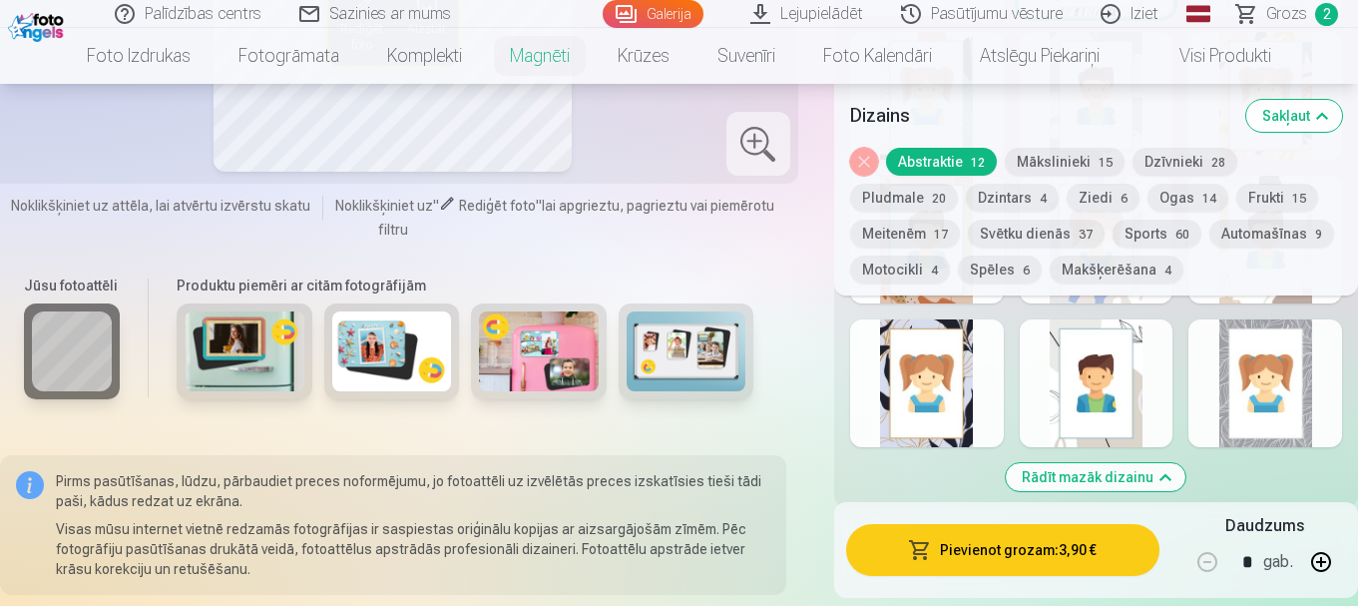
scroll to position [1198, 0]
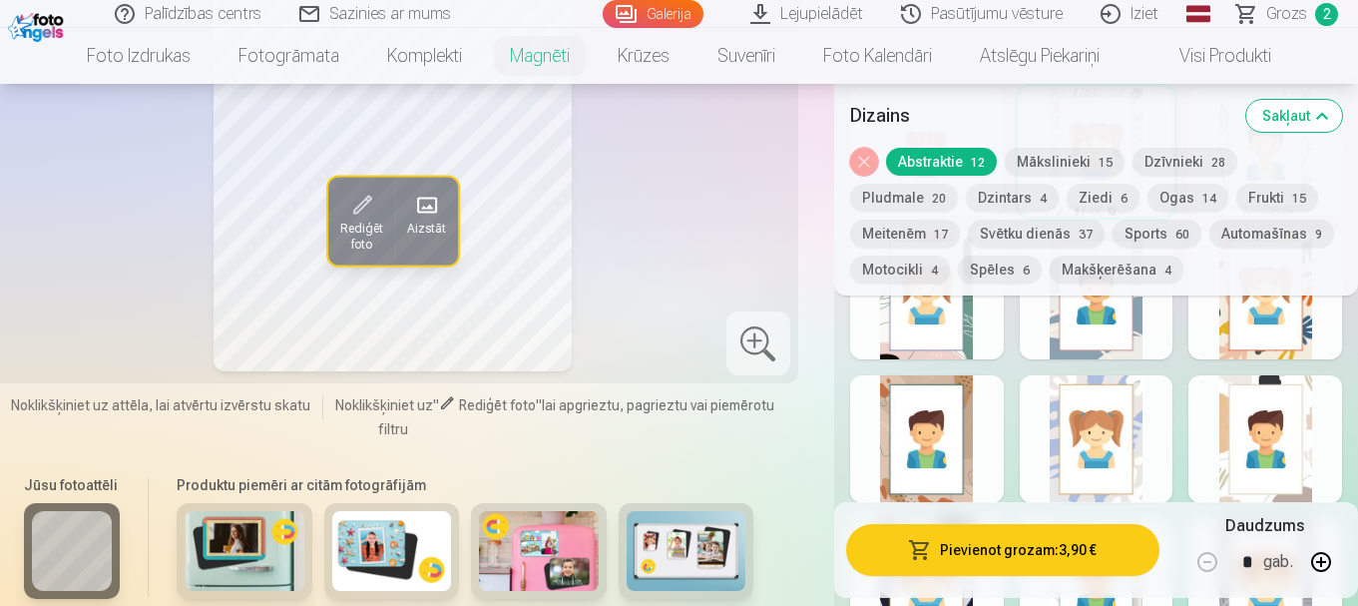
click at [908, 269] on button "Motocikli 4" at bounding box center [900, 269] width 100 height 28
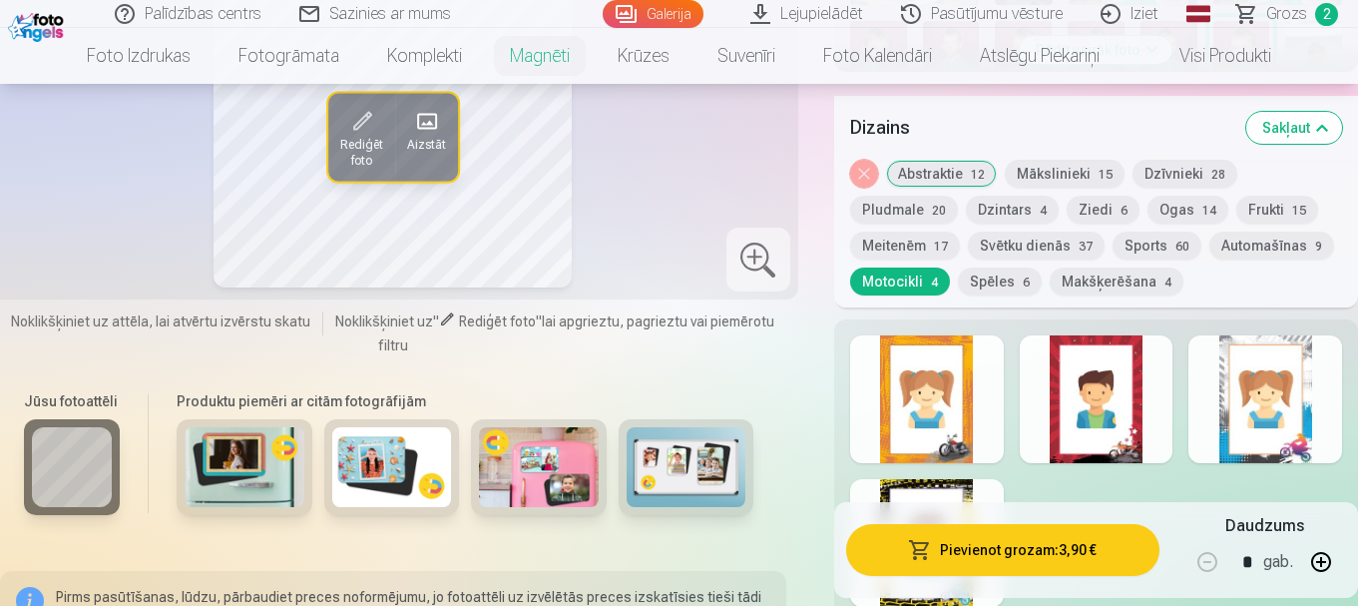
scroll to position [998, 0]
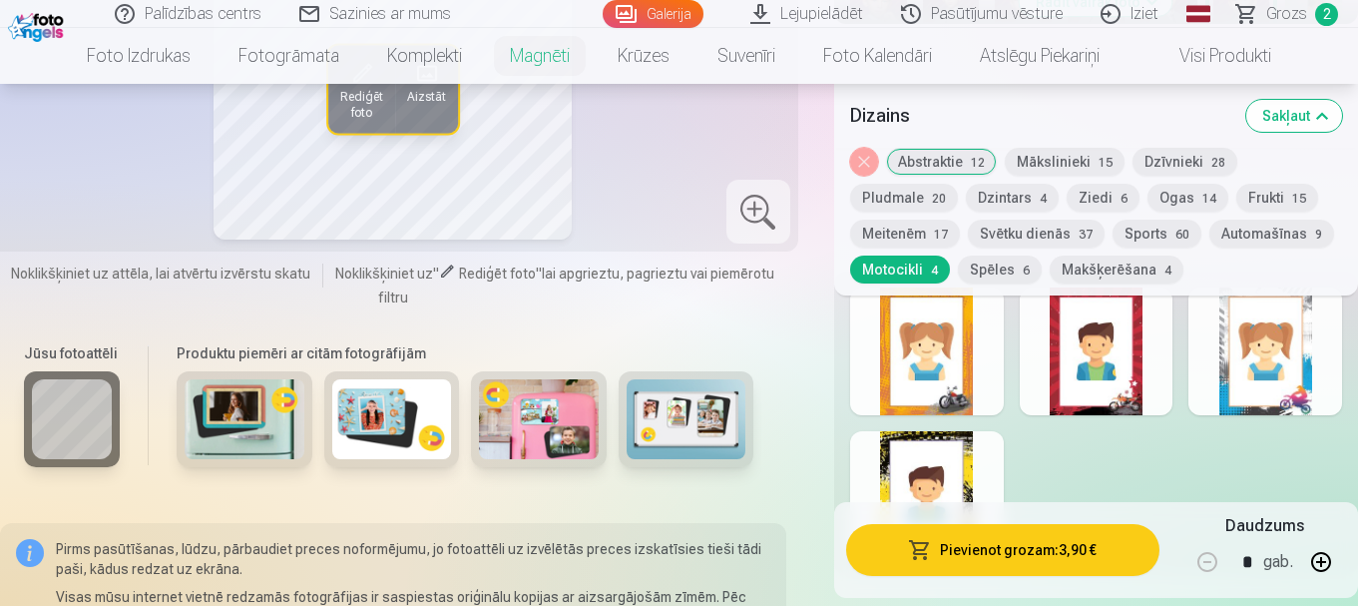
click at [1279, 369] on div at bounding box center [1266, 351] width 154 height 128
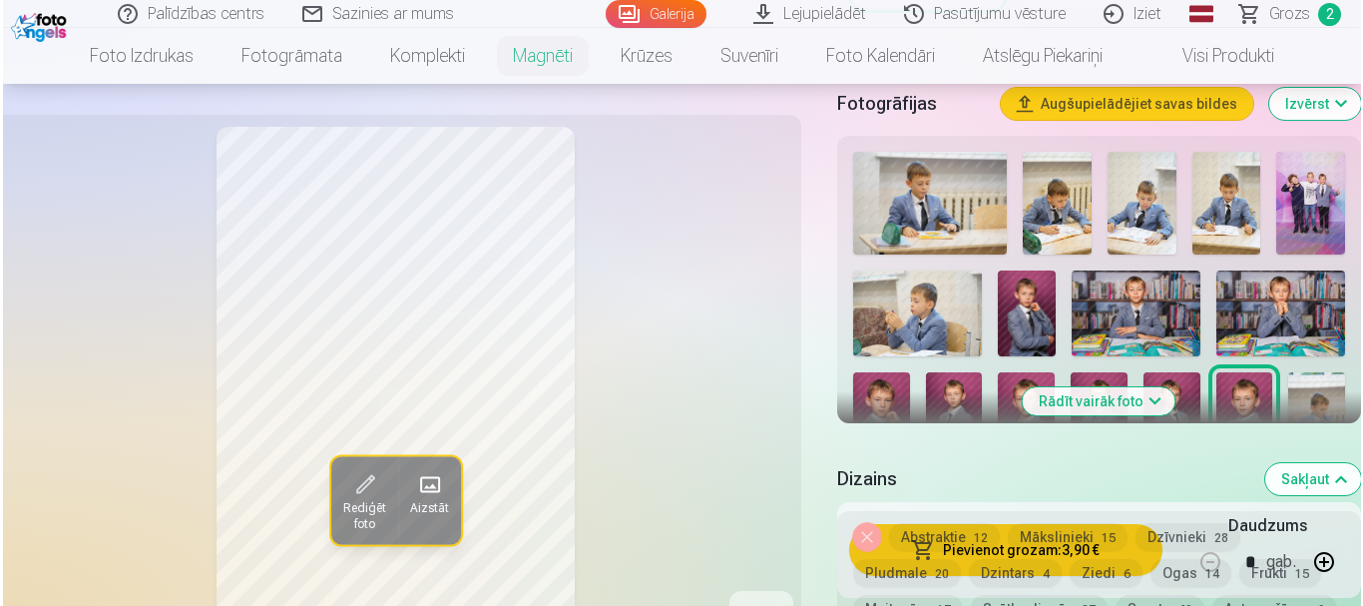
scroll to position [798, 0]
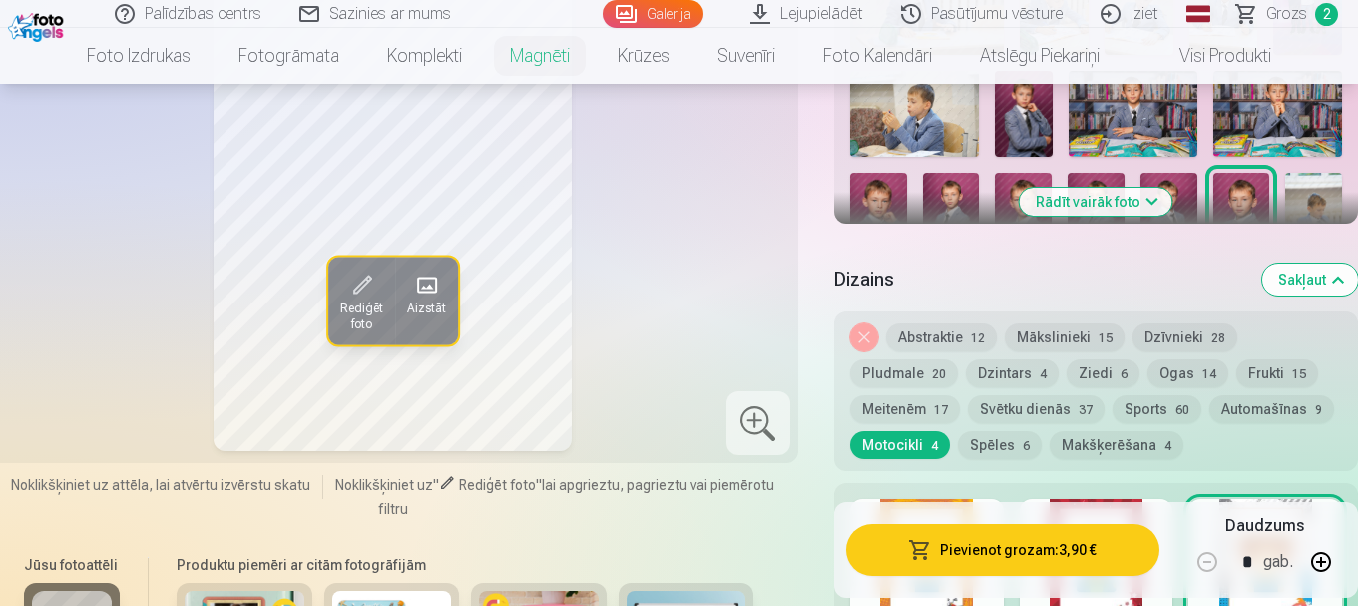
click at [983, 541] on button "Pievienot grozam : 3,90 €" at bounding box center [1002, 550] width 313 height 52
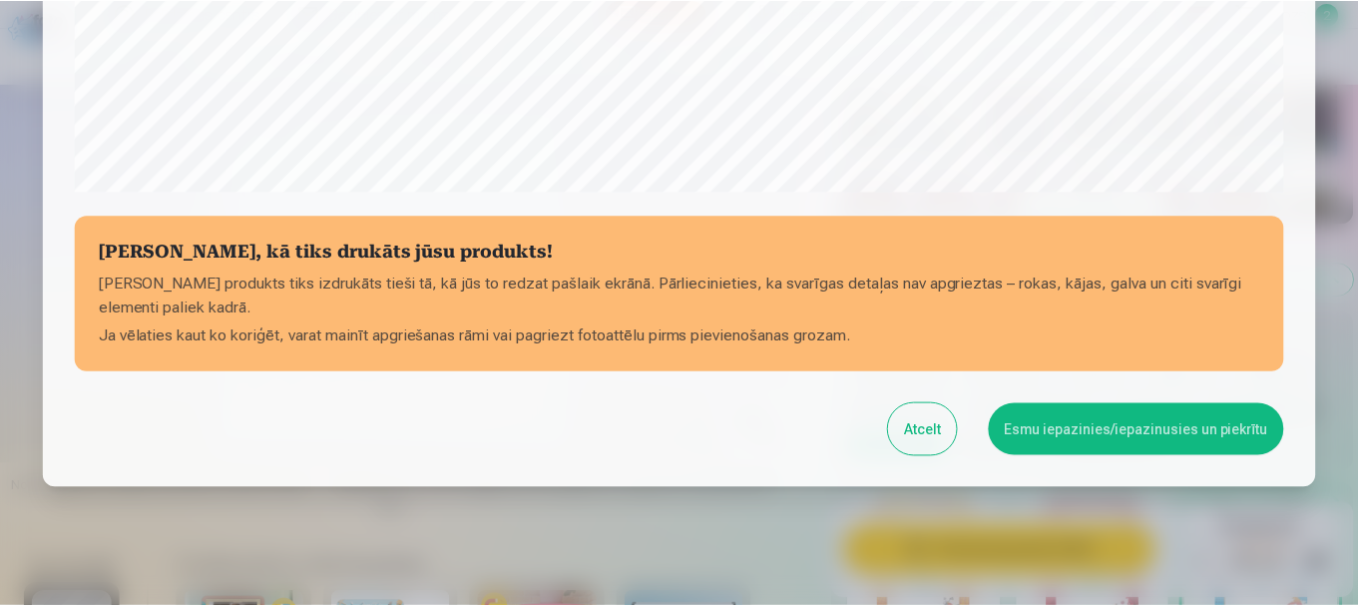
scroll to position [831, 0]
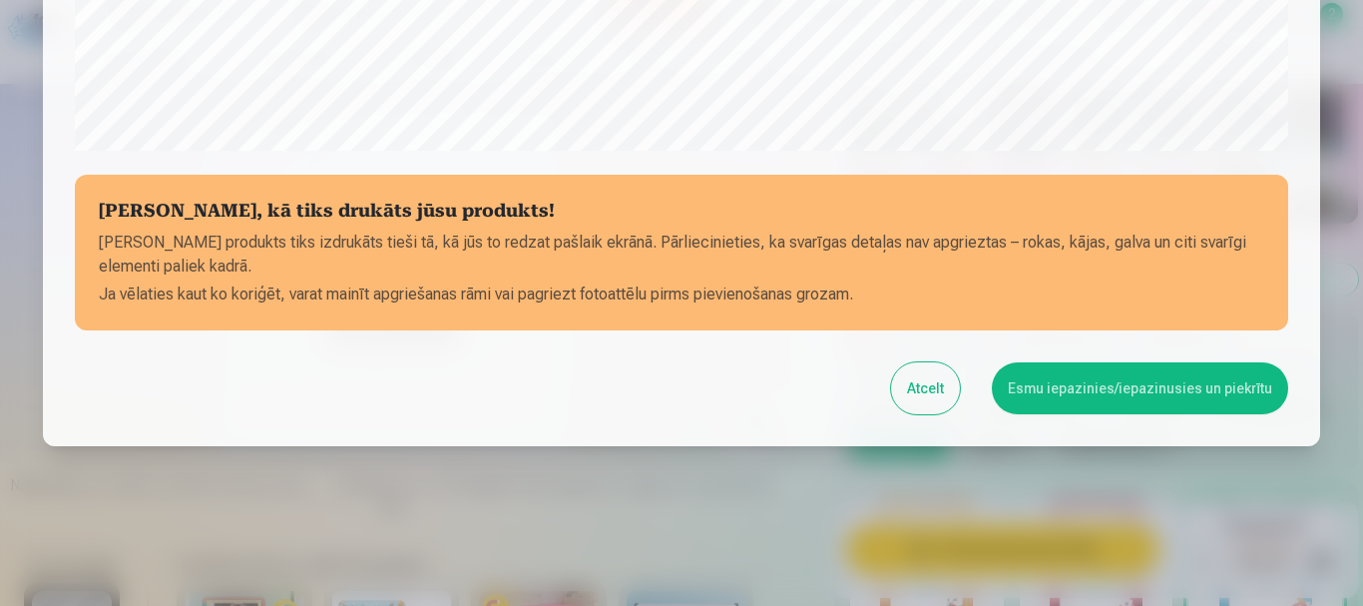
click at [1054, 387] on button "Esmu iepazinies/iepazinusies un piekrītu" at bounding box center [1140, 388] width 296 height 52
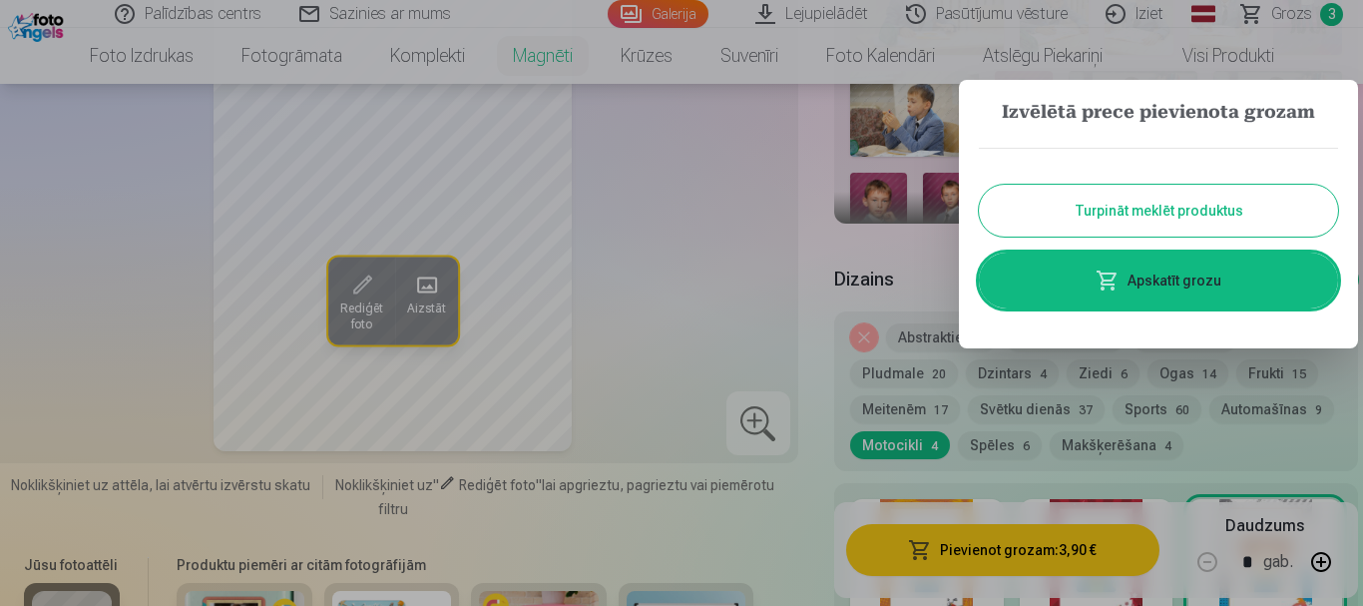
click at [1238, 222] on button "Turpināt meklēt produktus" at bounding box center [1158, 211] width 359 height 52
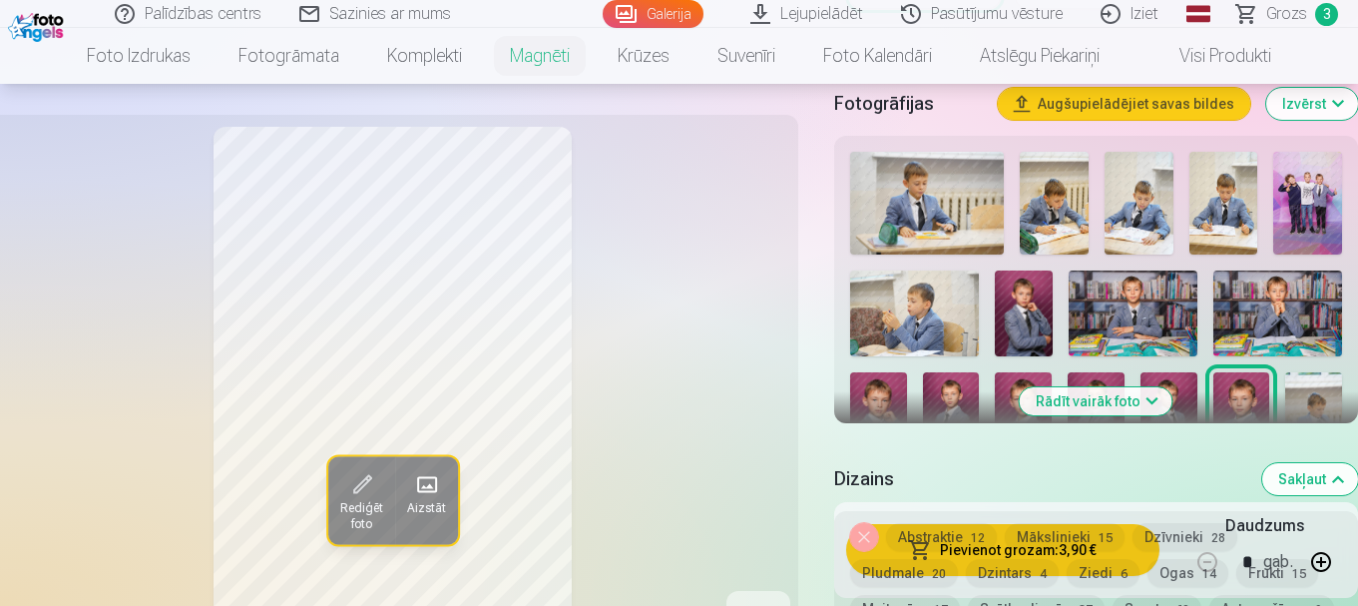
scroll to position [399, 0]
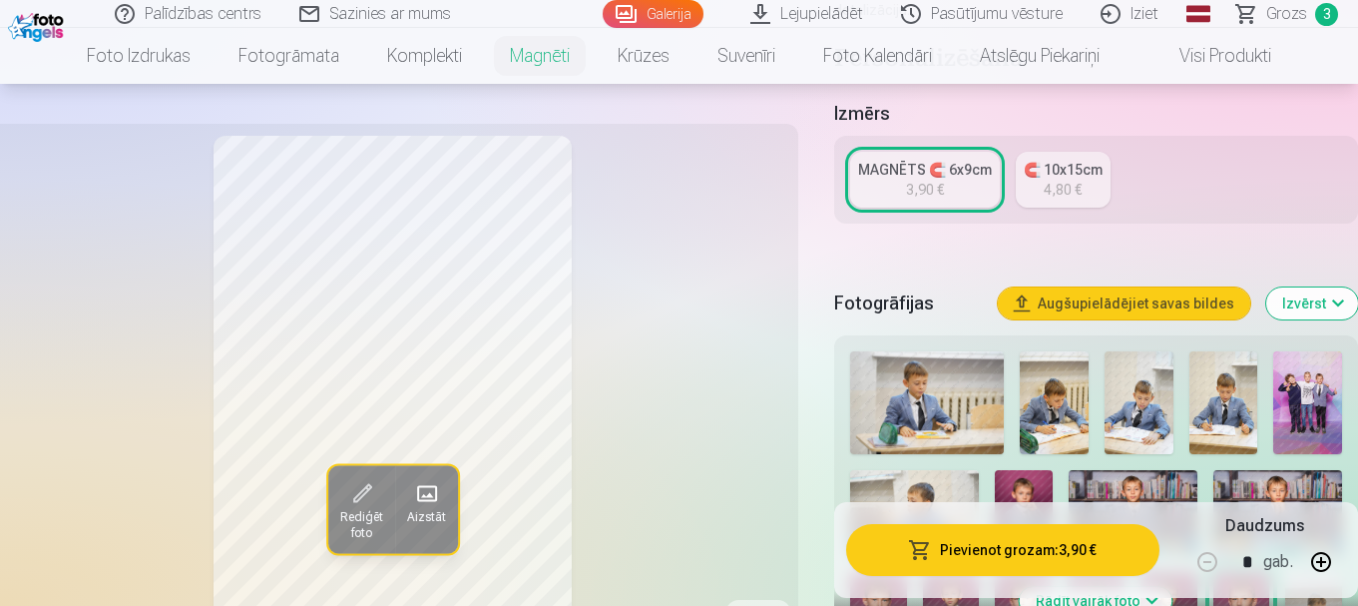
click at [680, 19] on link "Galerija" at bounding box center [653, 14] width 101 height 28
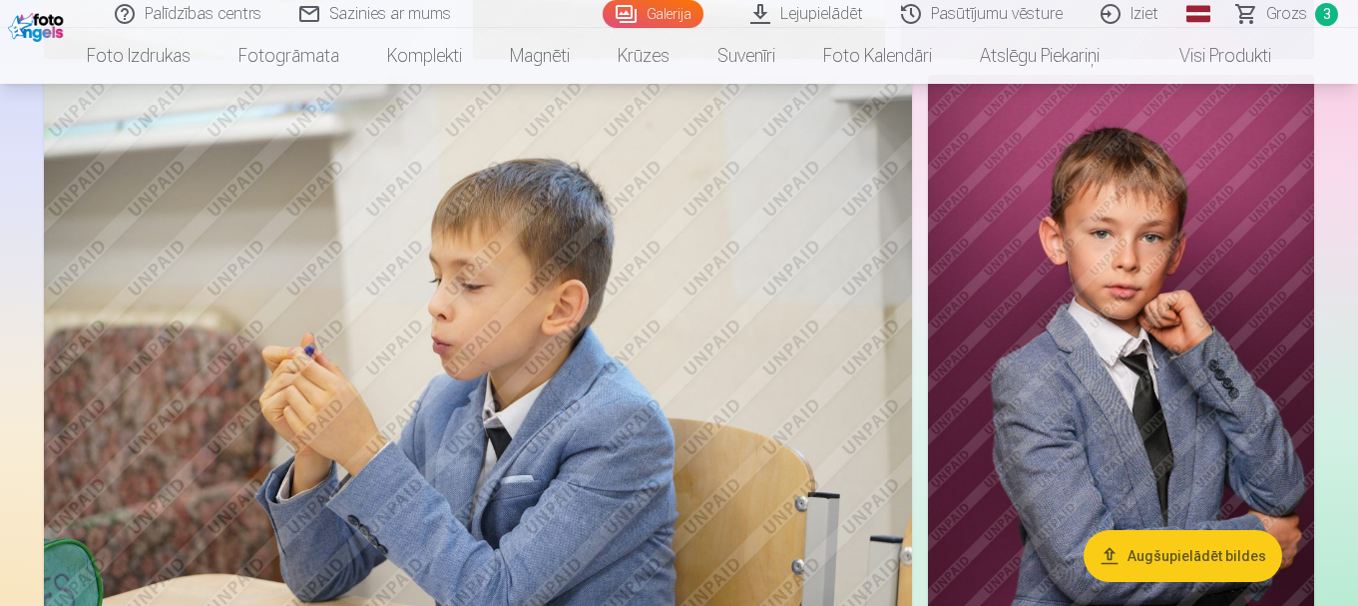
scroll to position [2196, 0]
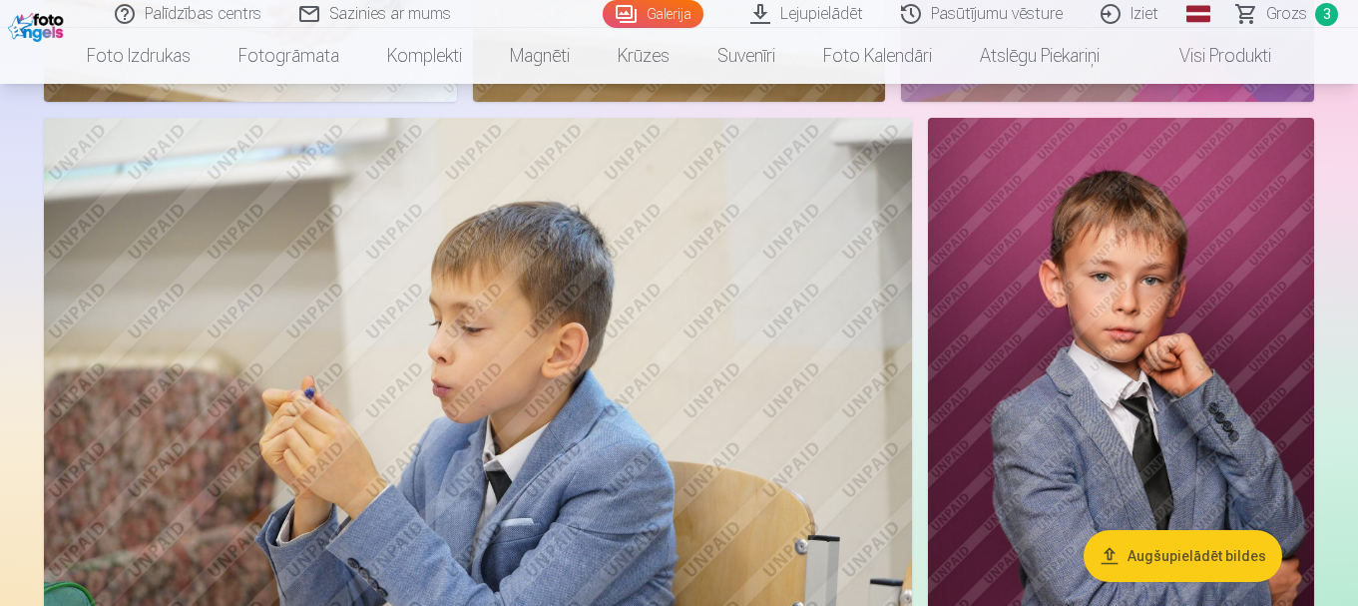
click at [1118, 375] on img at bounding box center [1121, 407] width 386 height 579
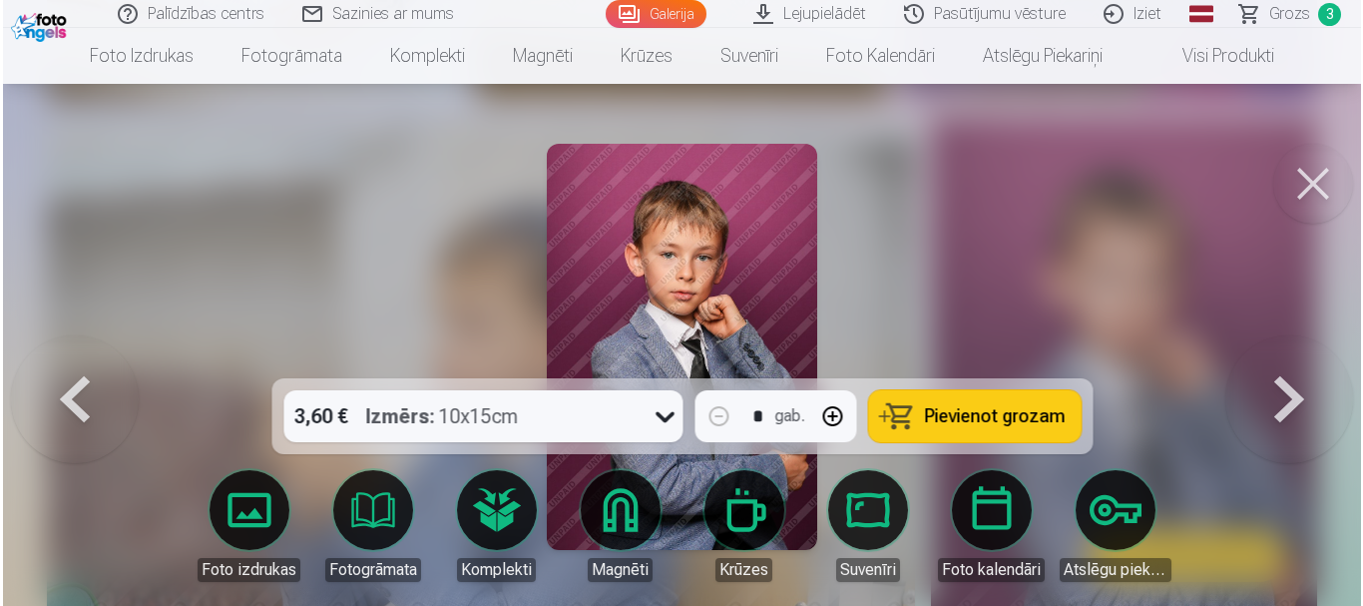
scroll to position [2201, 0]
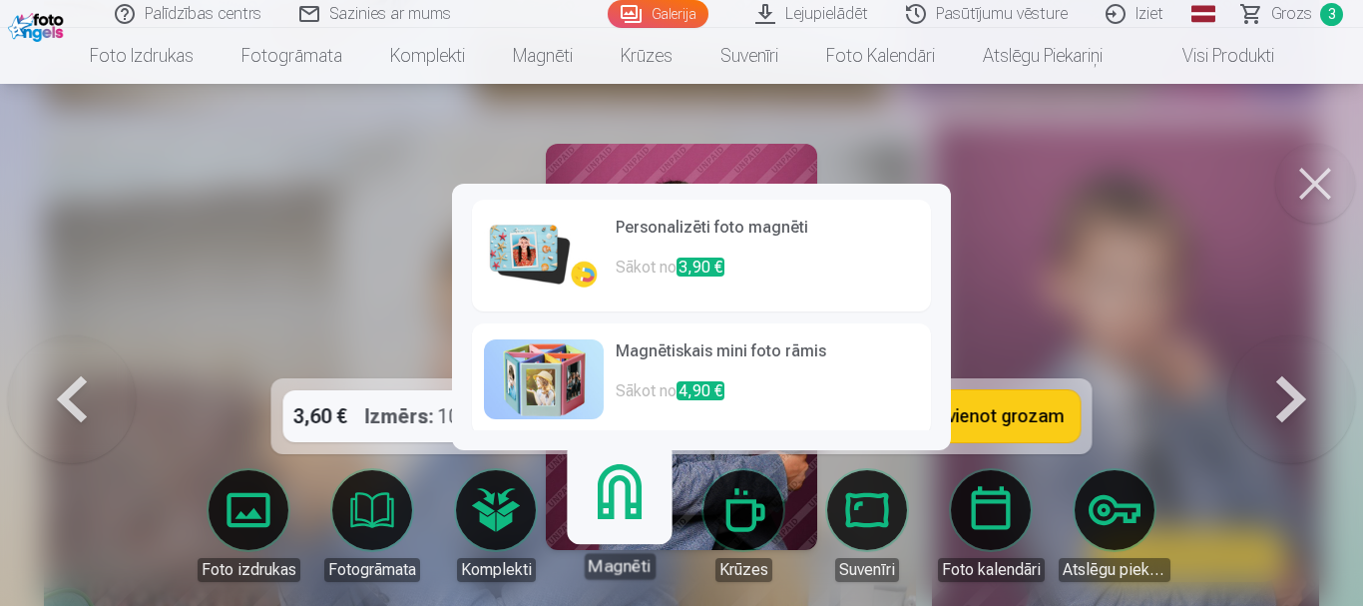
click at [618, 528] on link "Magnēti" at bounding box center [619, 517] width 123 height 123
click at [1111, 318] on div at bounding box center [681, 303] width 1363 height 606
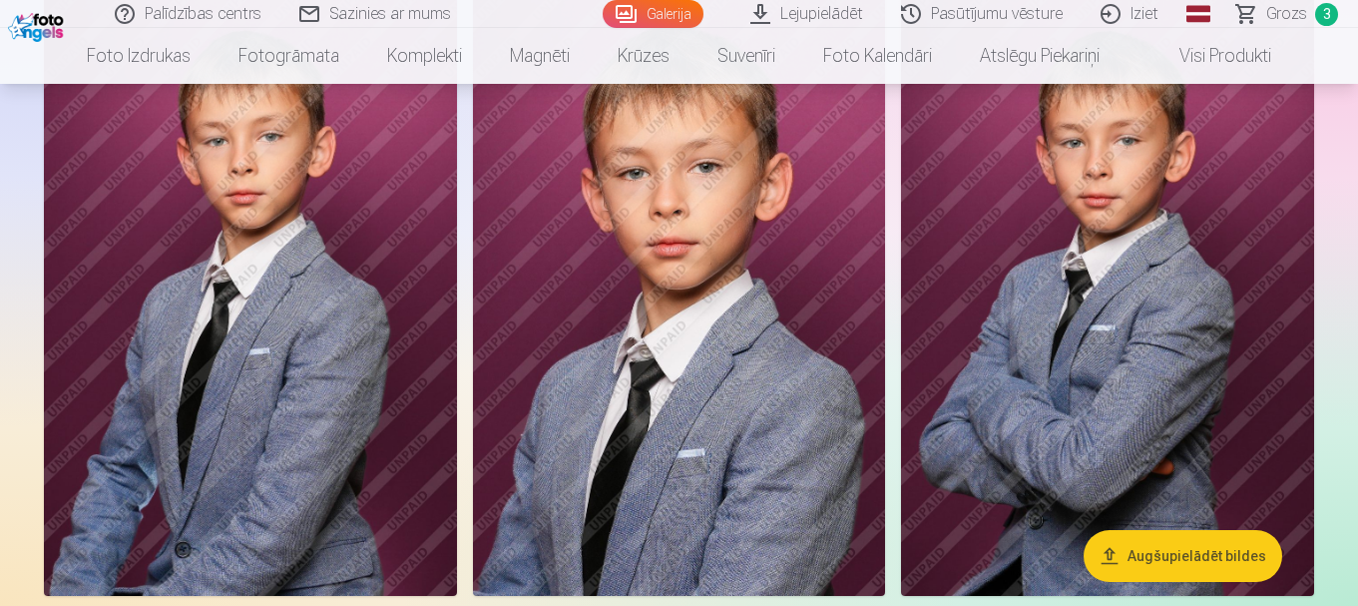
scroll to position [4191, 0]
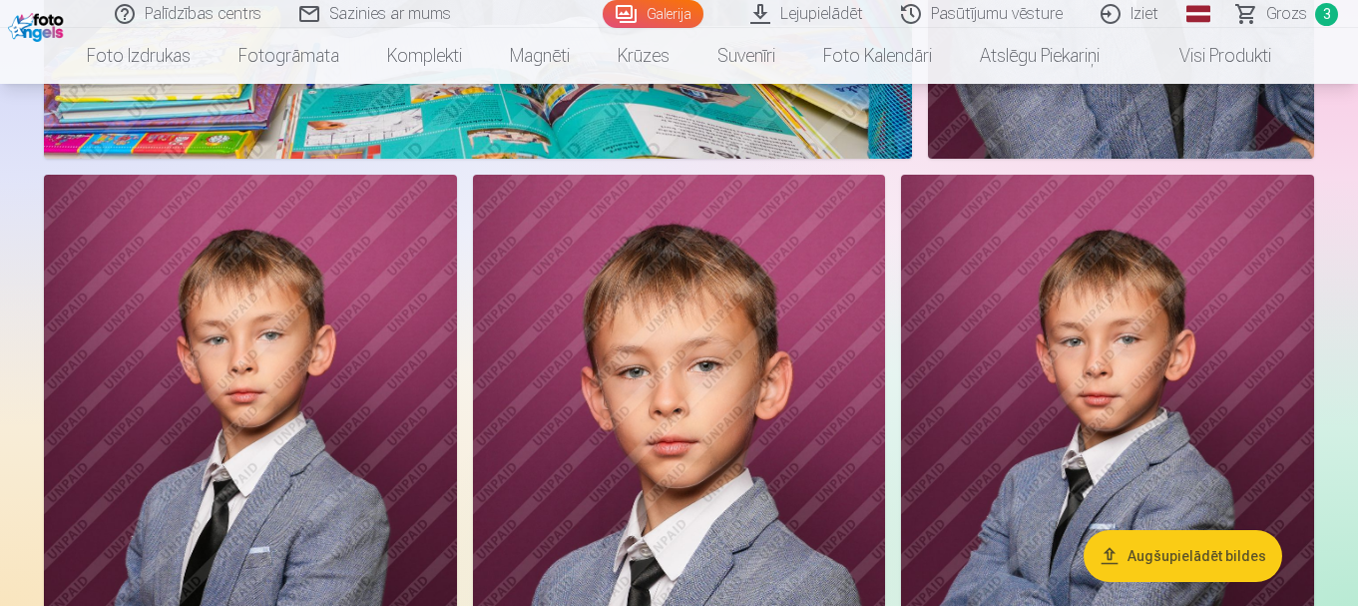
click at [330, 376] on img at bounding box center [250, 485] width 413 height 620
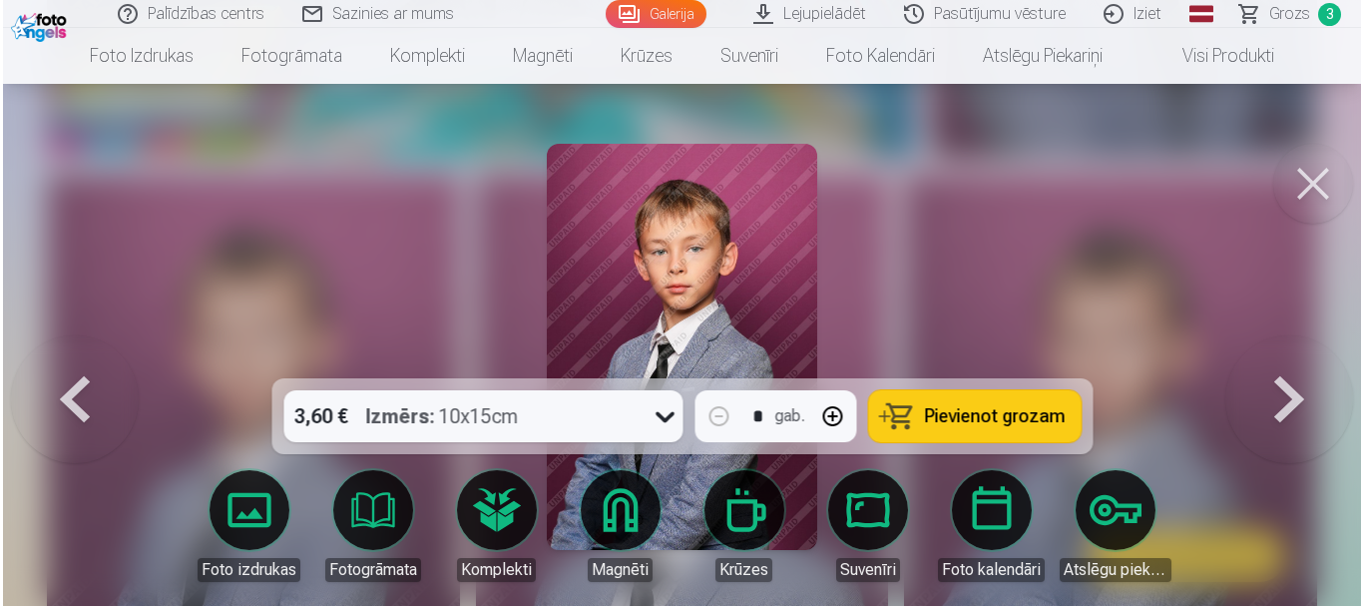
scroll to position [4205, 0]
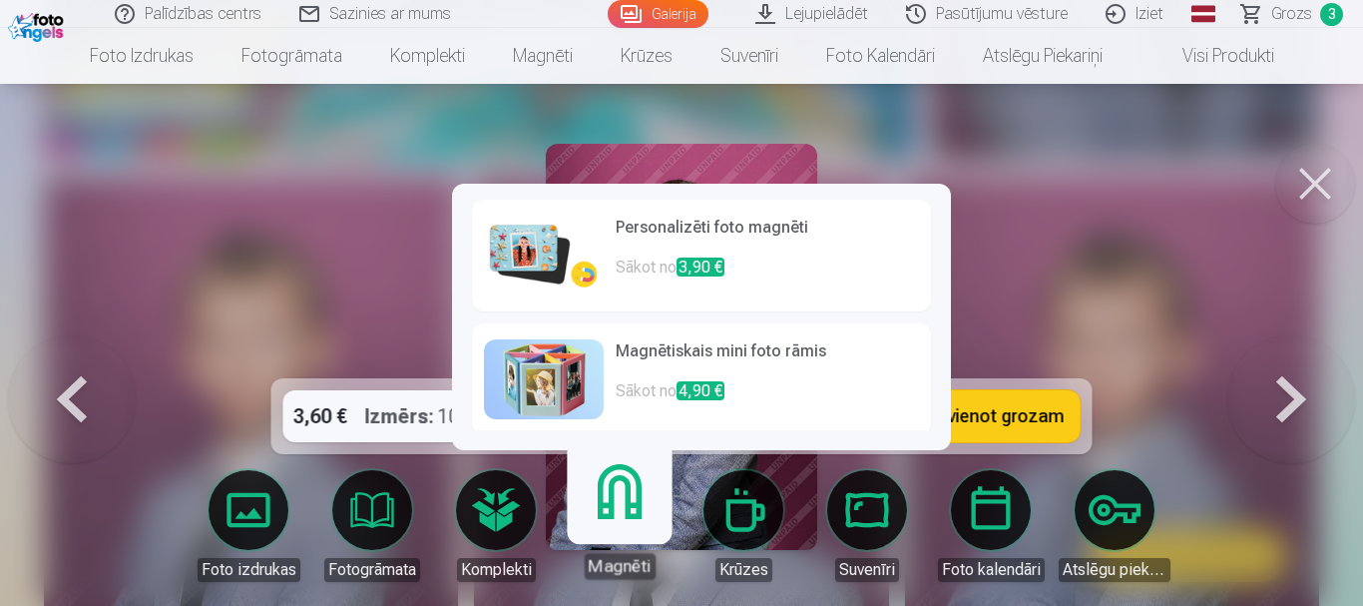
click at [757, 284] on p "Sākot no 3,90 €" at bounding box center [767, 275] width 303 height 40
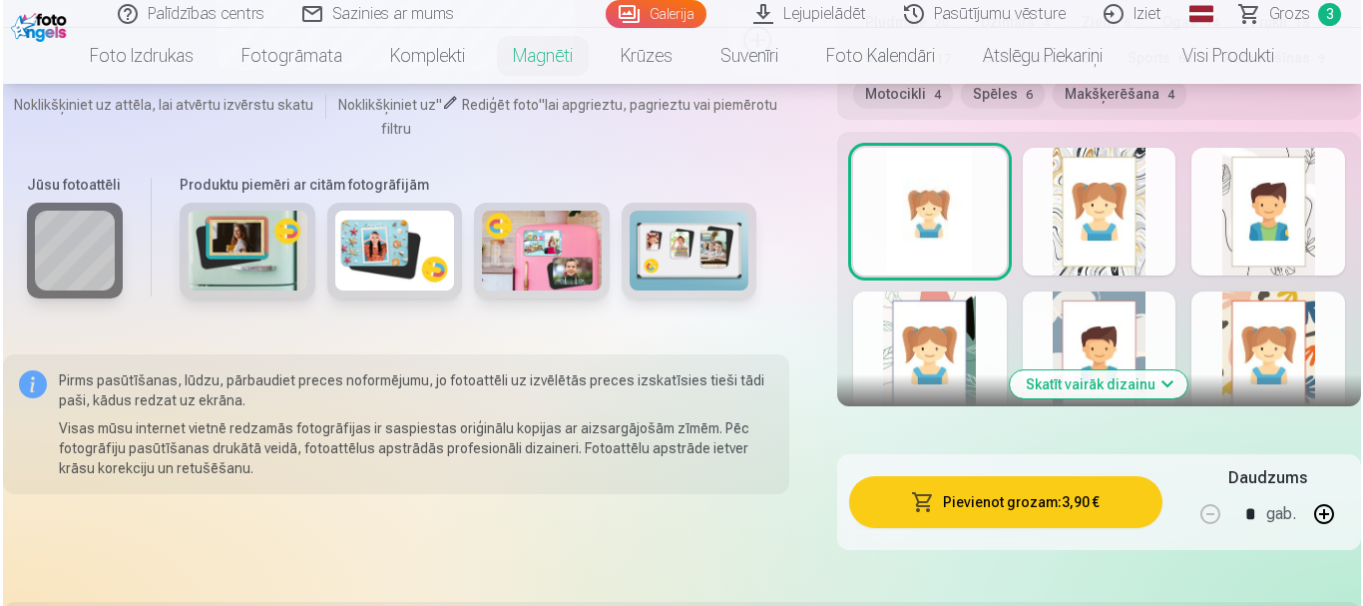
scroll to position [1198, 0]
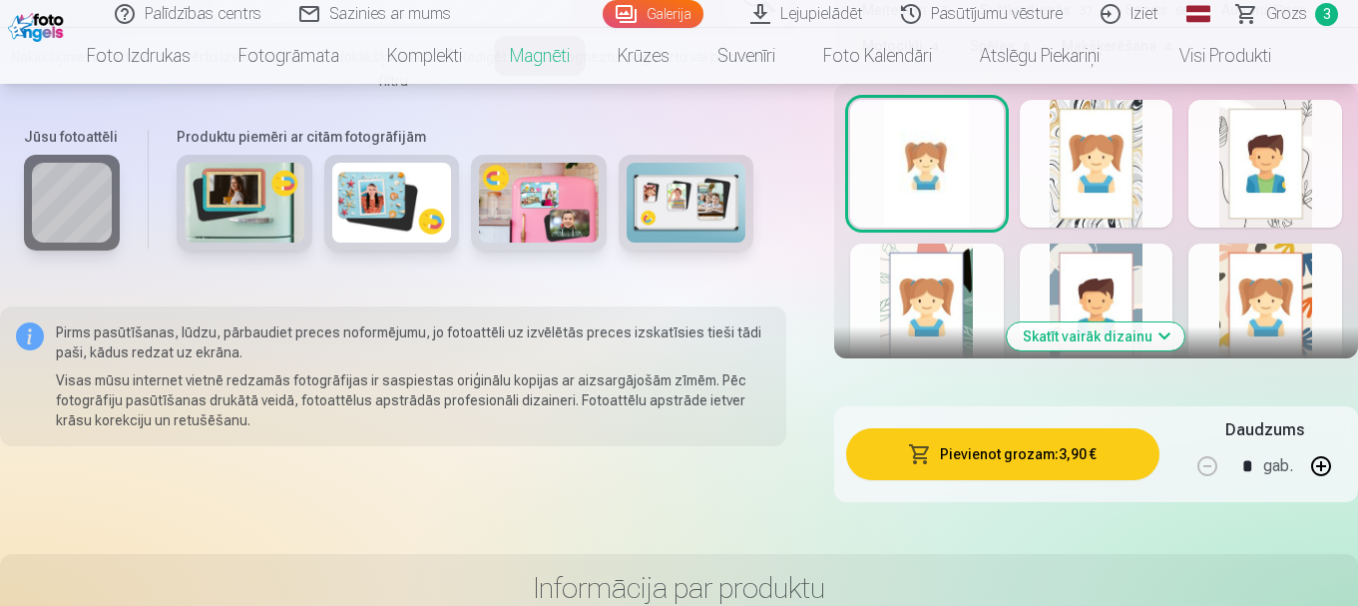
click at [931, 446] on button "Pievienot grozam : 3,90 €" at bounding box center [1002, 454] width 313 height 52
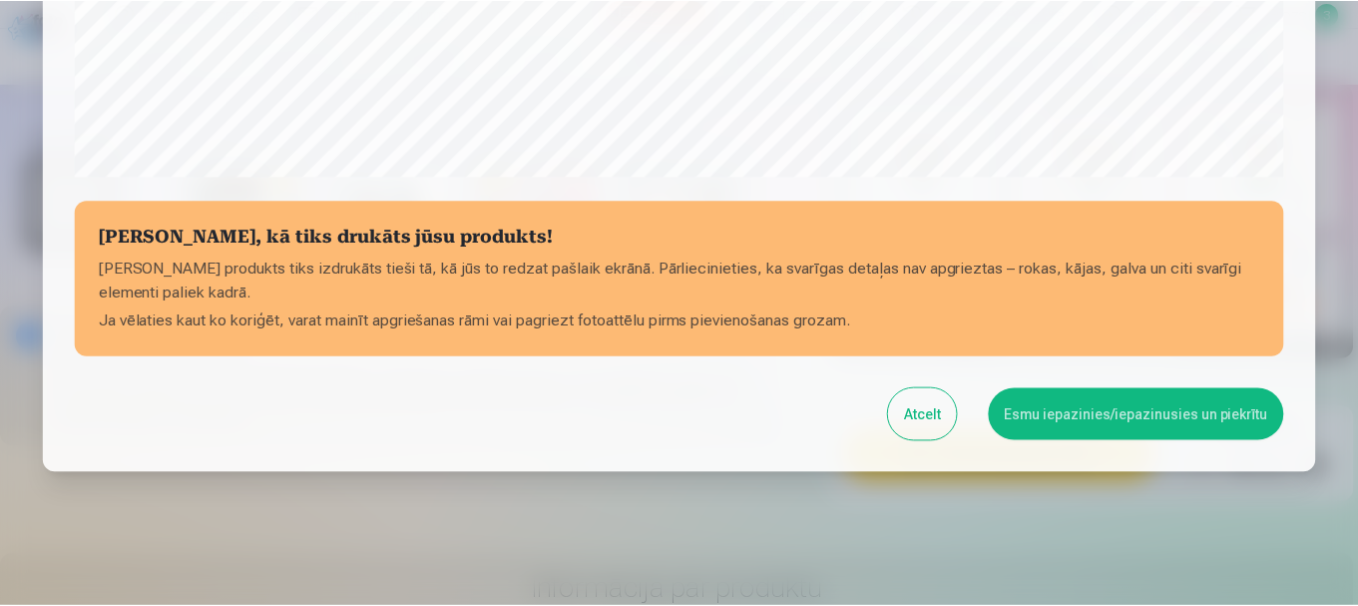
scroll to position [831, 0]
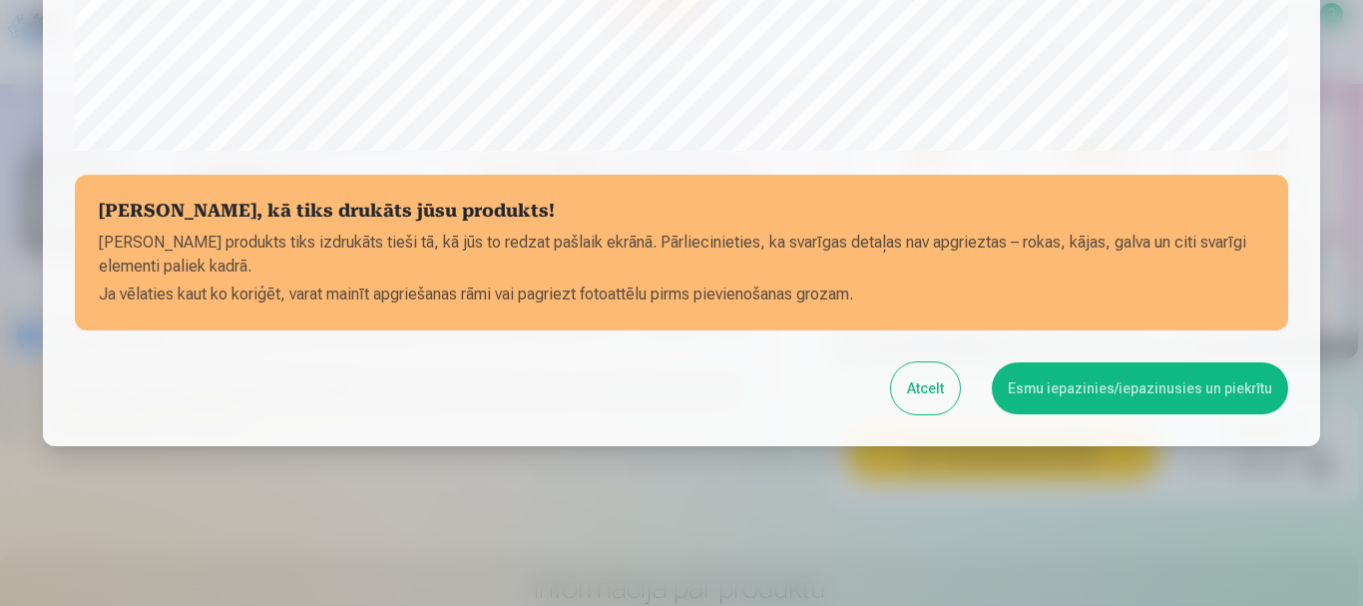
click at [1199, 412] on button "Esmu iepazinies/iepazinusies un piekrītu" at bounding box center [1140, 388] width 296 height 52
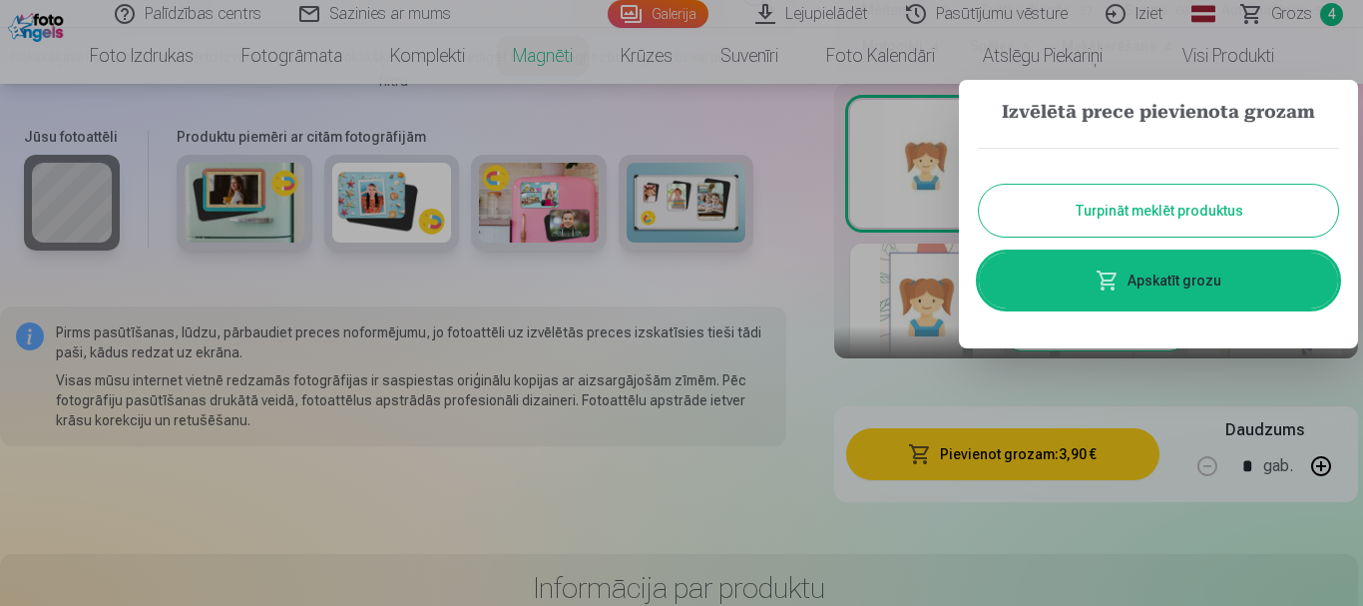
click at [1160, 225] on button "Turpināt meklēt produktus" at bounding box center [1158, 211] width 359 height 52
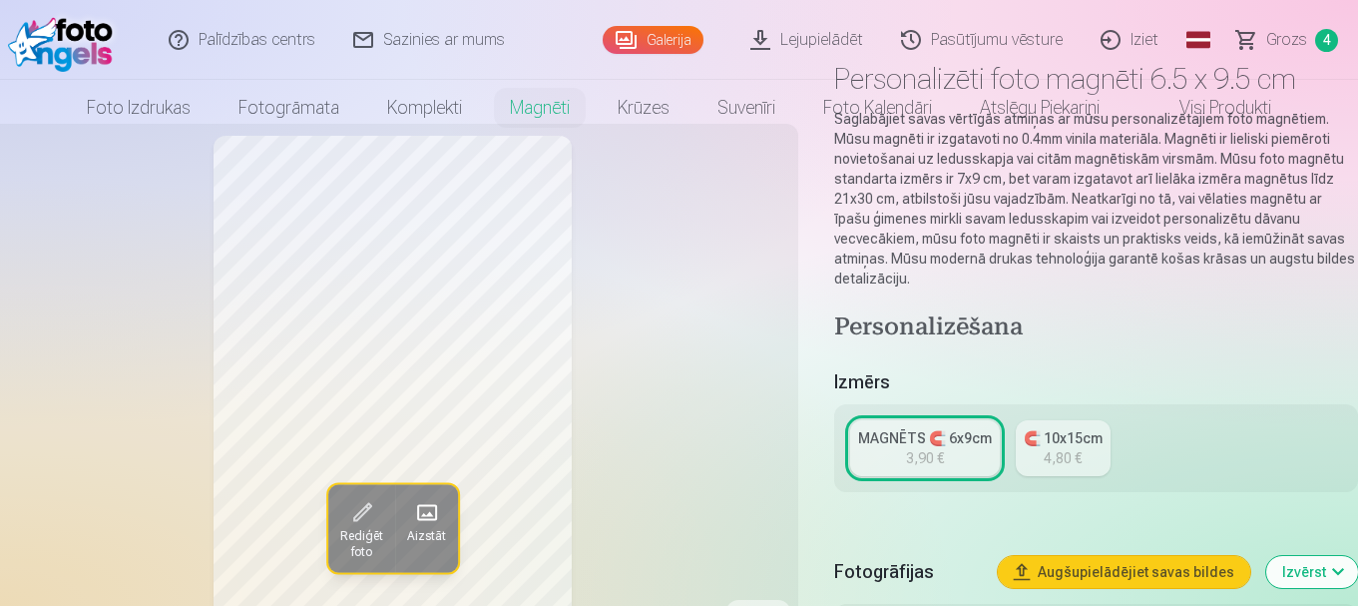
scroll to position [0, 0]
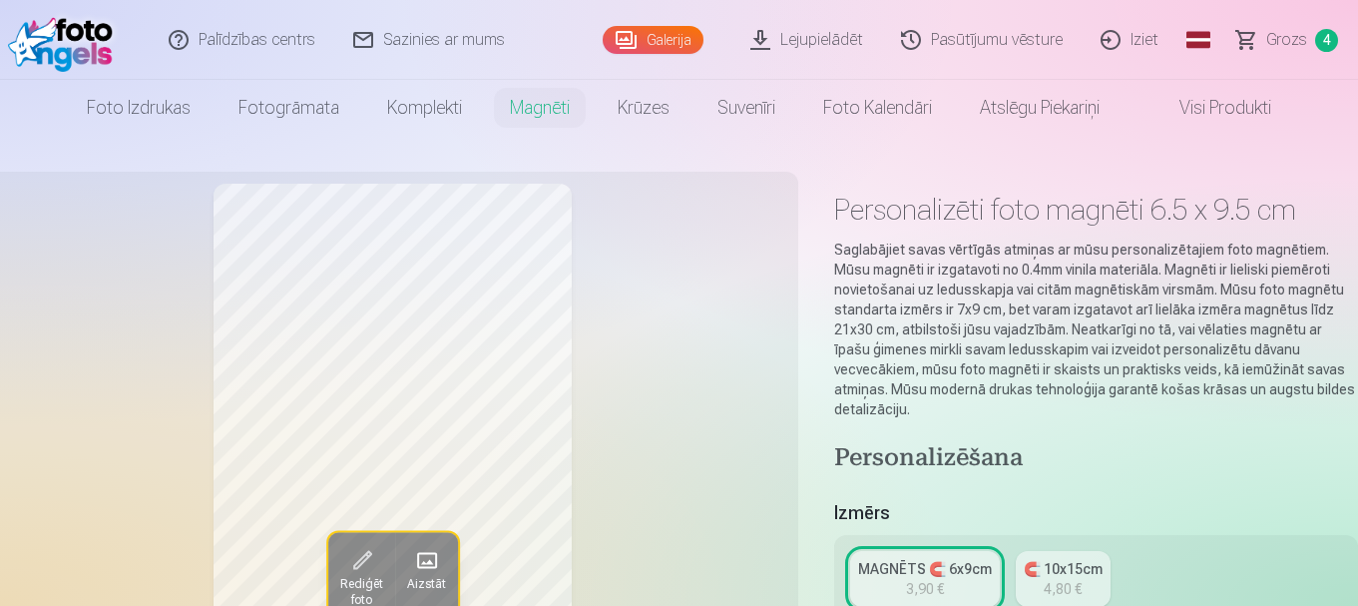
click at [689, 47] on link "Galerija" at bounding box center [653, 40] width 101 height 28
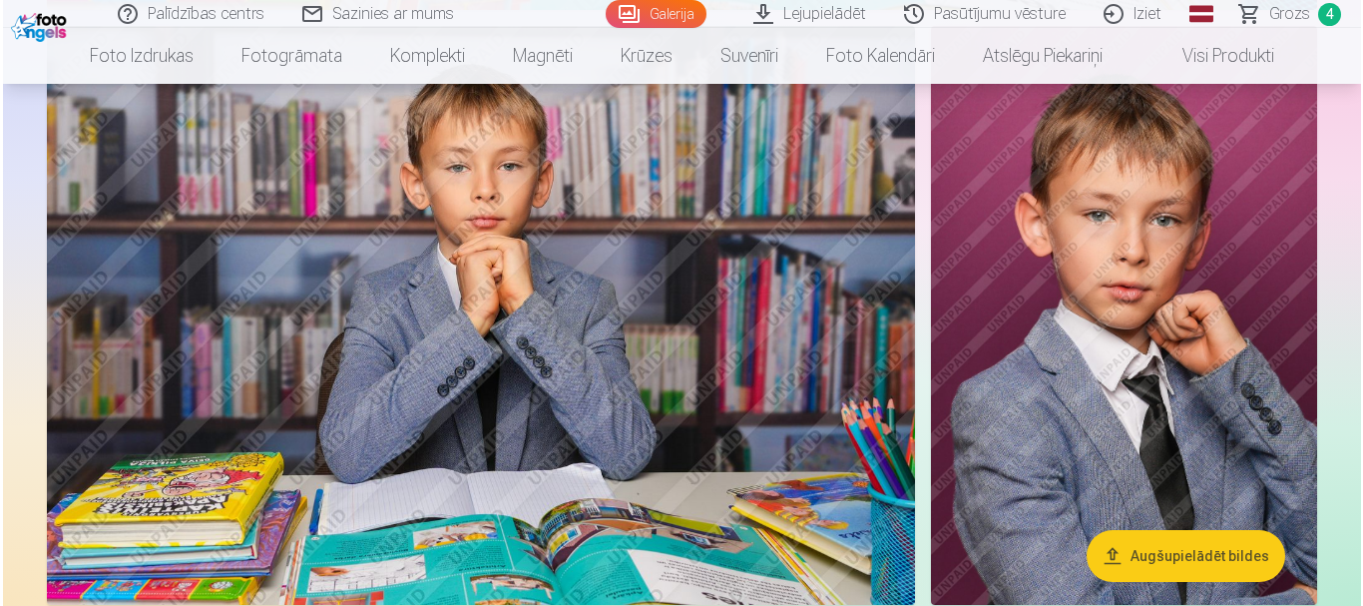
scroll to position [3792, 0]
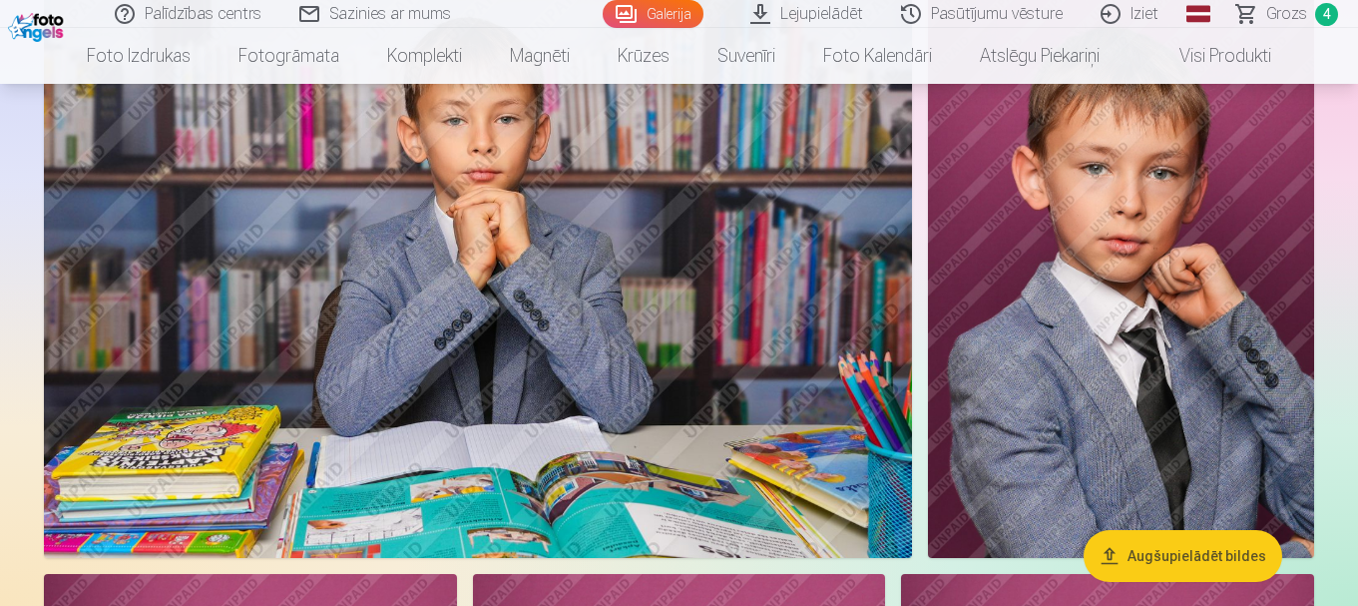
click at [550, 349] on img at bounding box center [478, 268] width 868 height 579
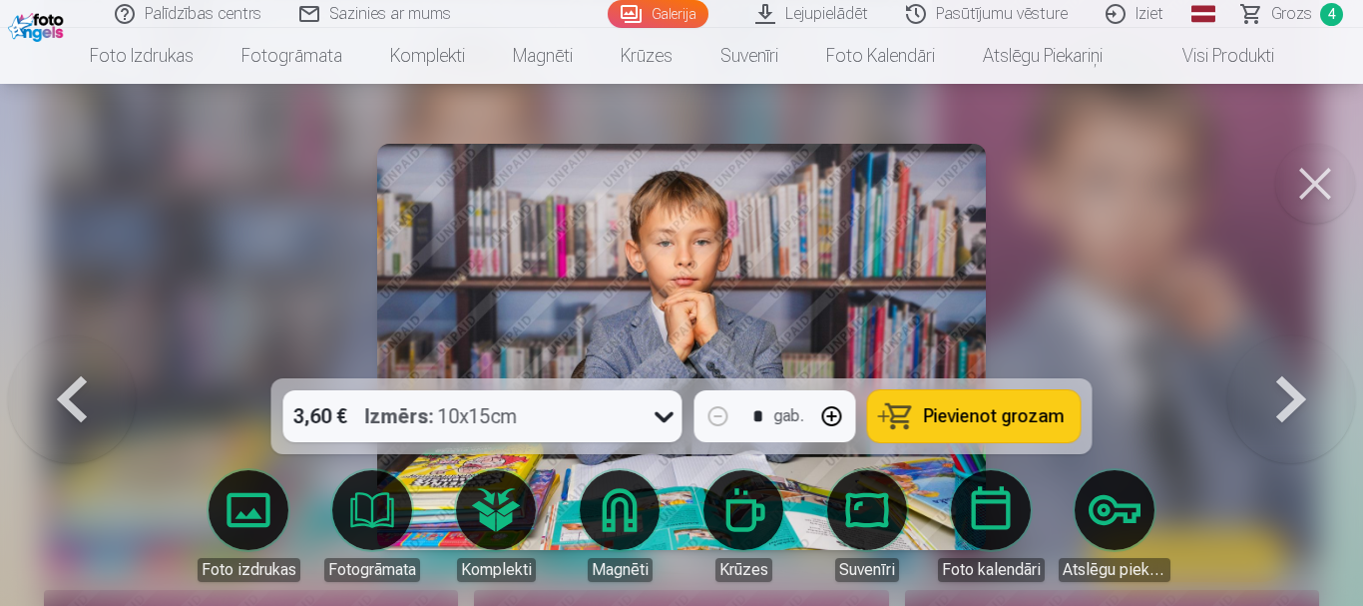
click at [961, 417] on span "Pievienot grozam" at bounding box center [994, 416] width 141 height 18
click at [1296, 167] on button at bounding box center [1315, 184] width 80 height 80
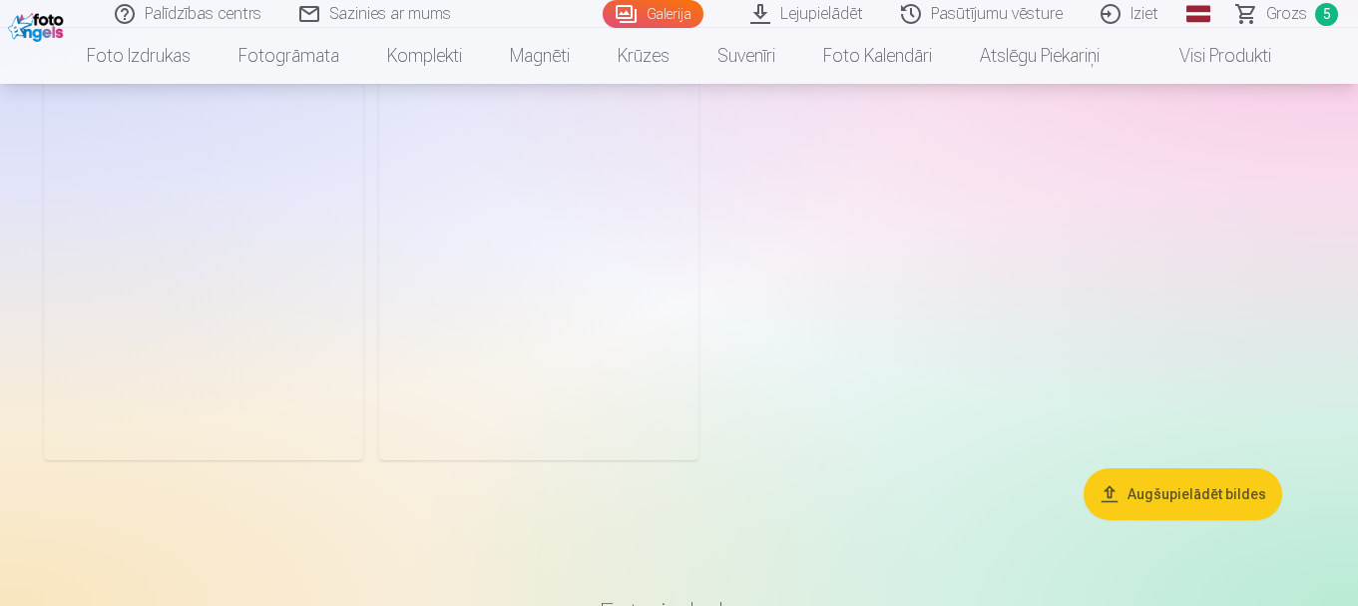
scroll to position [6772, 0]
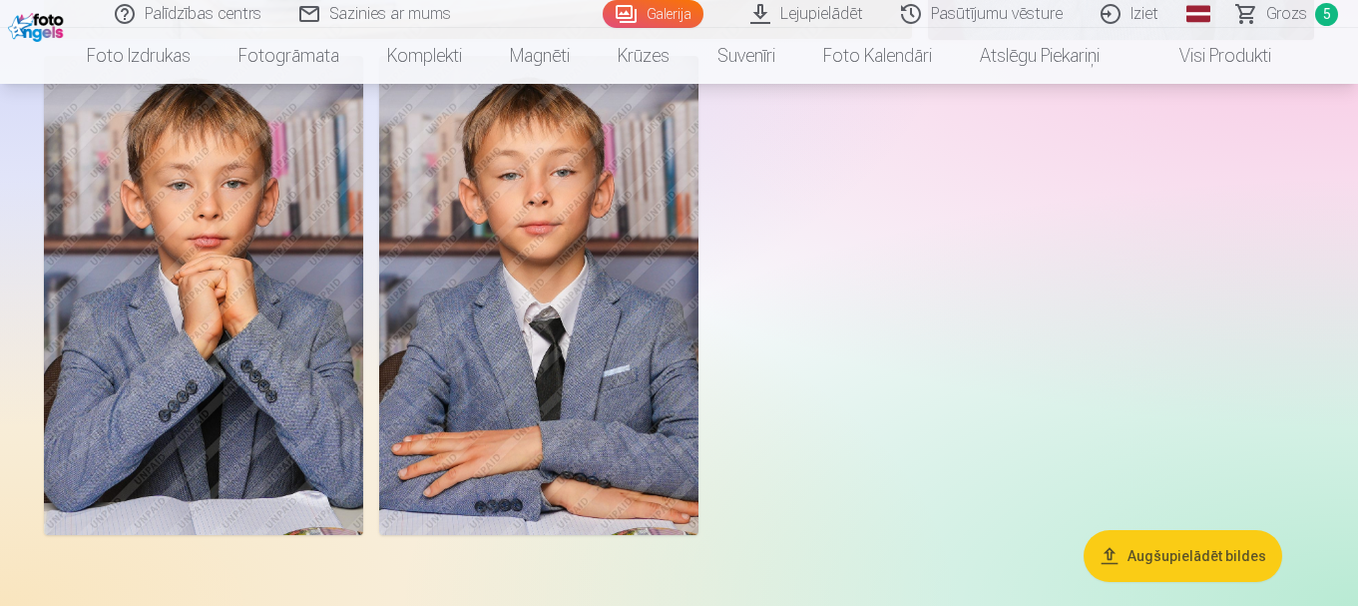
click at [1278, 19] on span "Grozs" at bounding box center [1286, 14] width 41 height 24
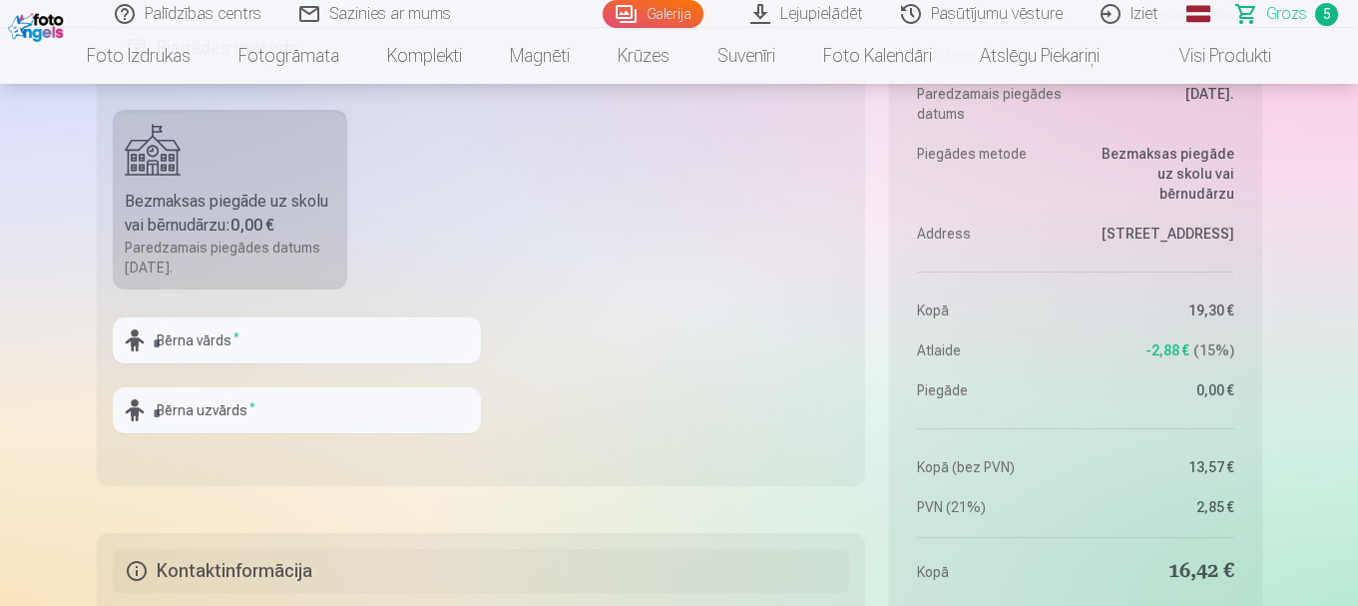
scroll to position [1597, 0]
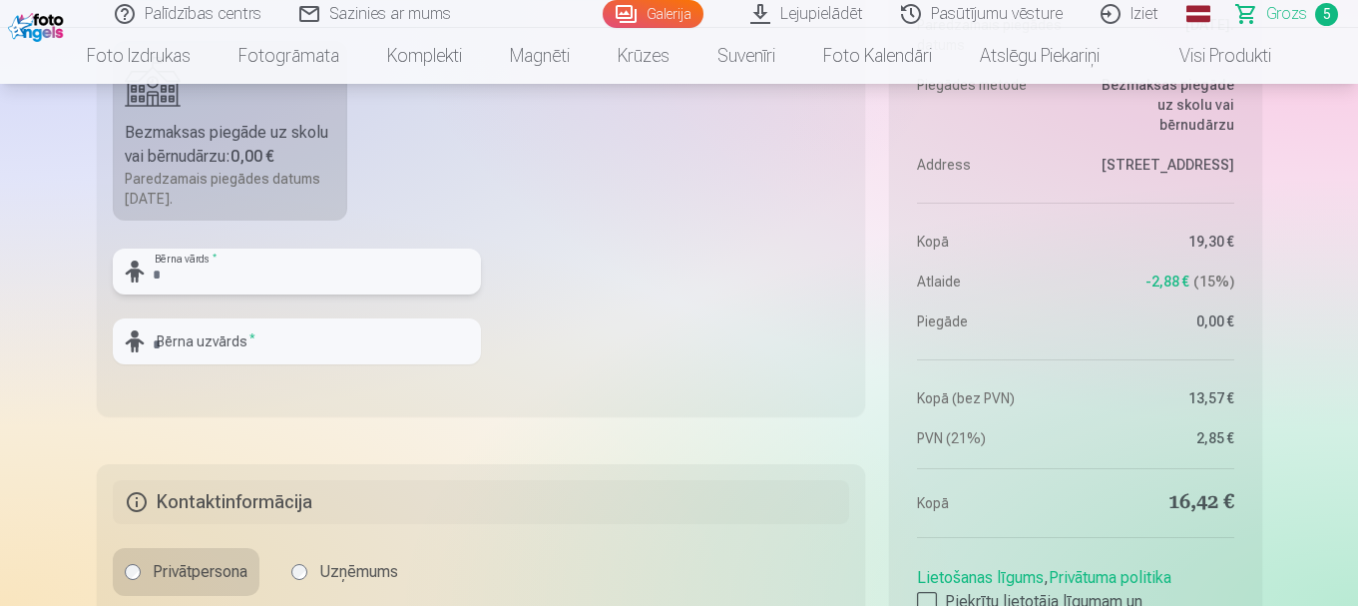
click at [265, 280] on input "text" at bounding box center [297, 271] width 368 height 46
type input "*****"
click at [308, 344] on input "text" at bounding box center [297, 341] width 368 height 46
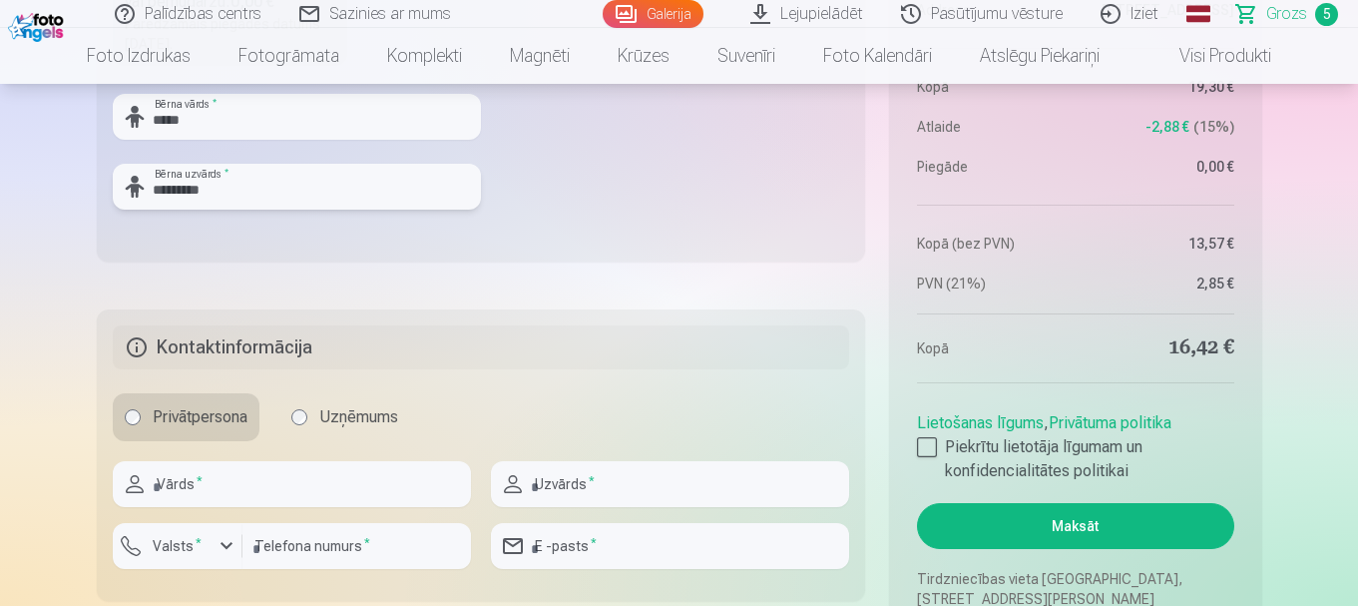
scroll to position [1796, 0]
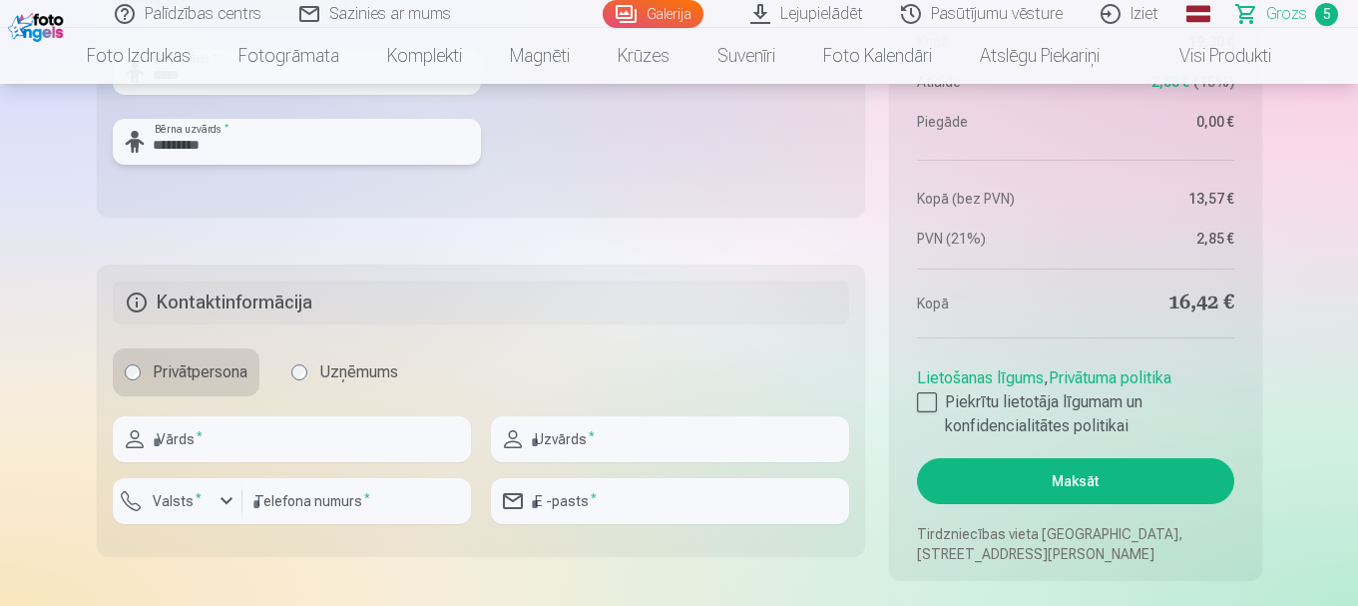
type input "*********"
click at [236, 437] on input "text" at bounding box center [292, 439] width 358 height 46
type input "****"
click at [572, 441] on input "text" at bounding box center [670, 439] width 358 height 46
type input "********"
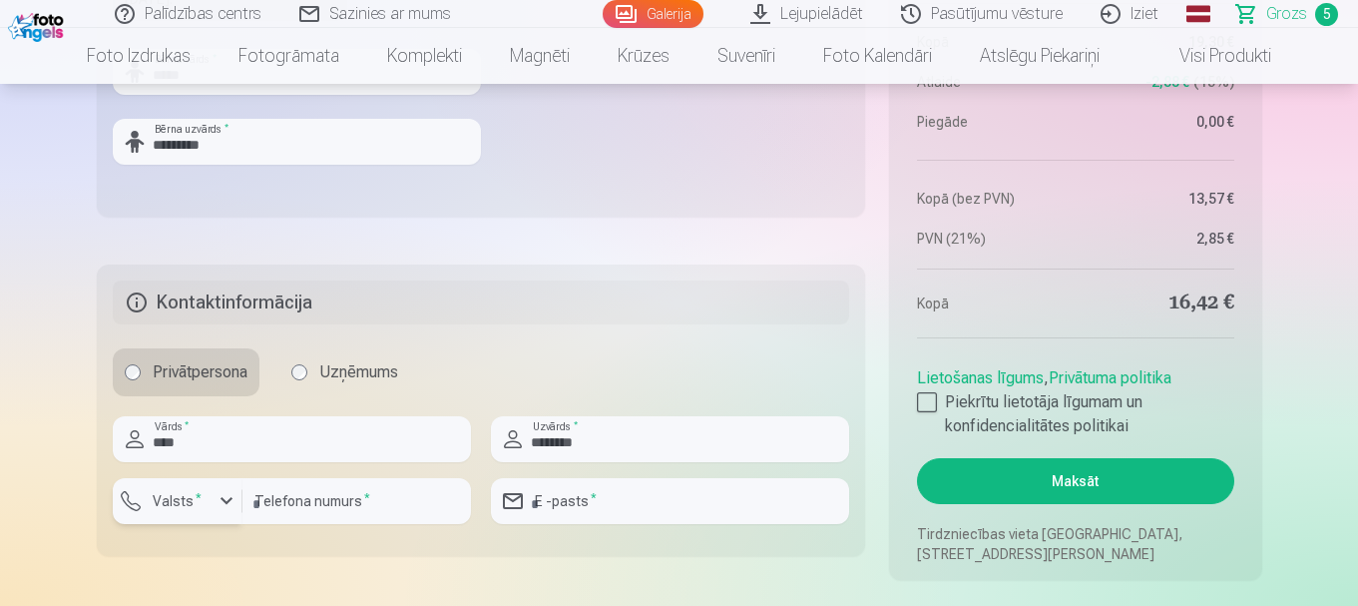
click at [213, 505] on button "Valsts *" at bounding box center [178, 501] width 130 height 46
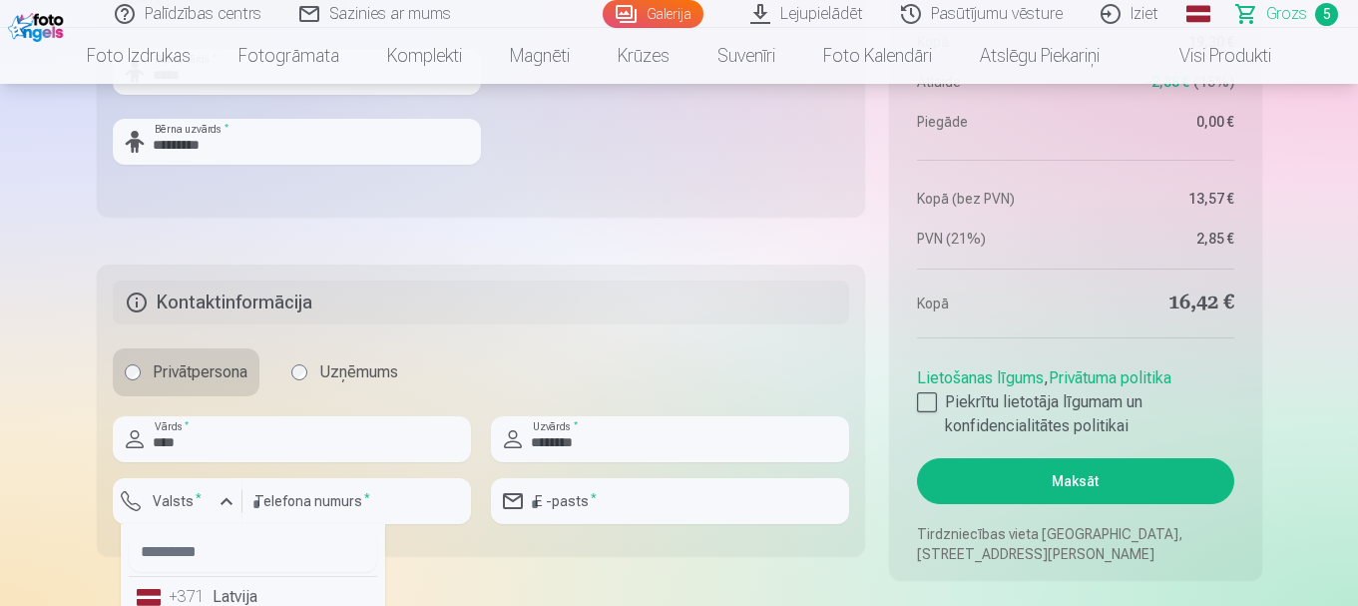
scroll to position [1808, 0]
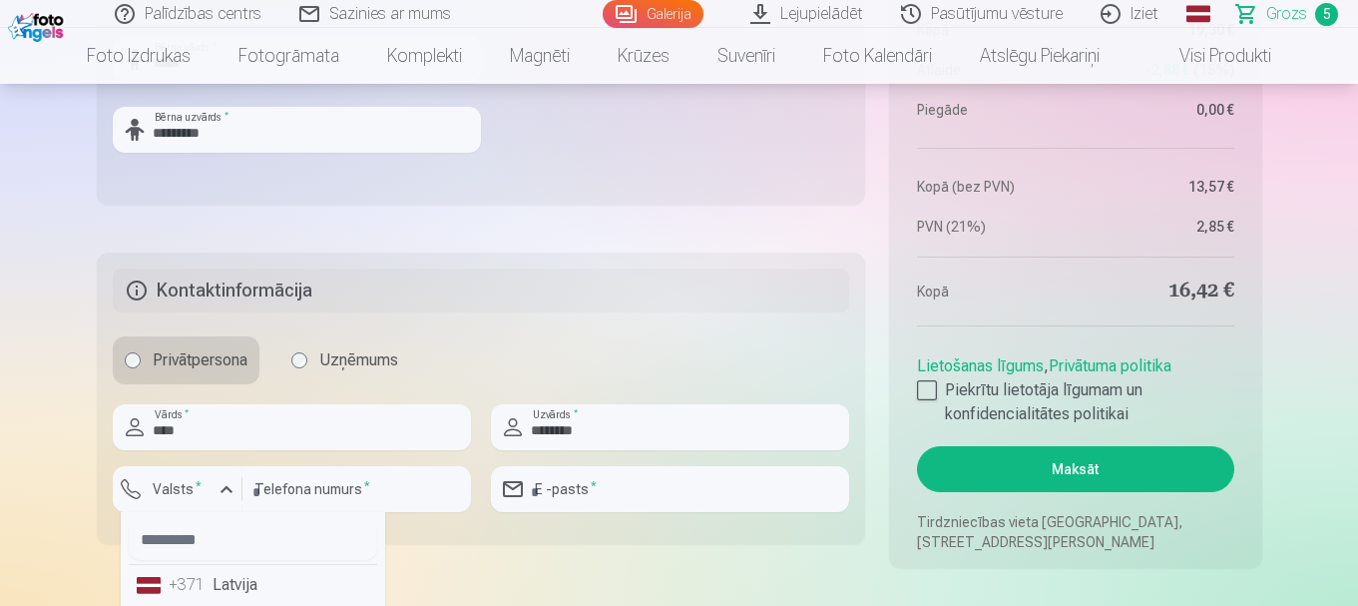
click at [226, 587] on li "+371 Latvija" at bounding box center [253, 585] width 248 height 40
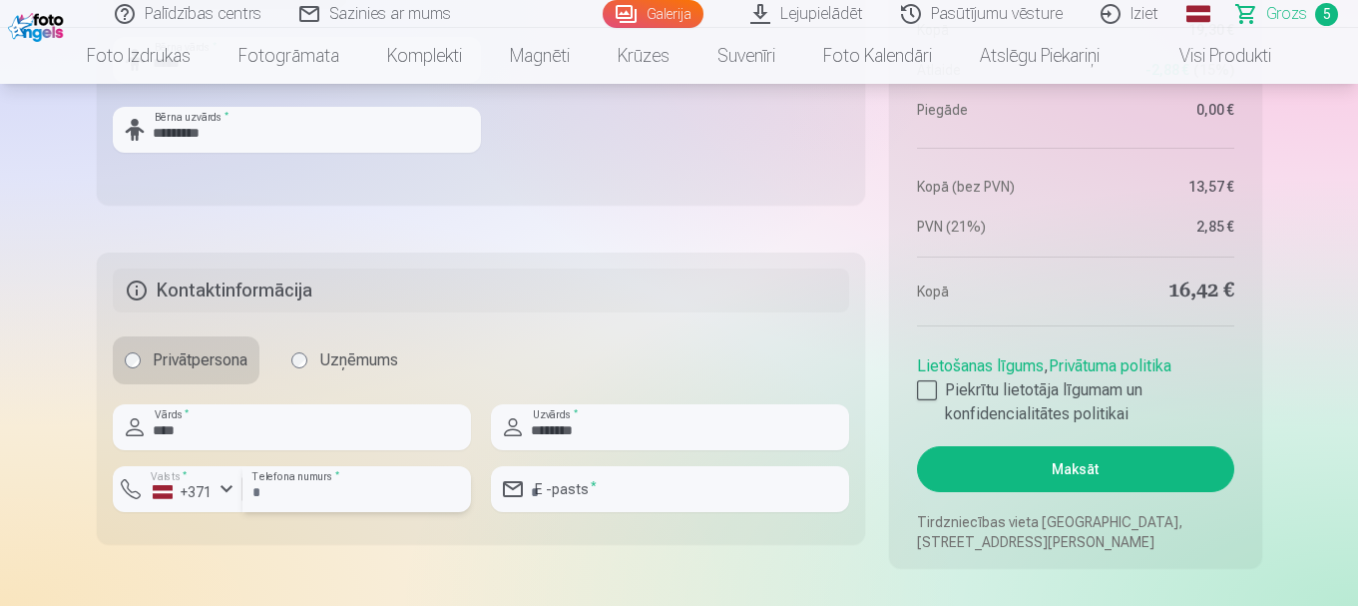
click at [302, 478] on input "number" at bounding box center [357, 489] width 229 height 46
type input "********"
click at [589, 492] on input "email" at bounding box center [670, 489] width 358 height 46
type input "**********"
click at [927, 396] on div at bounding box center [927, 390] width 20 height 20
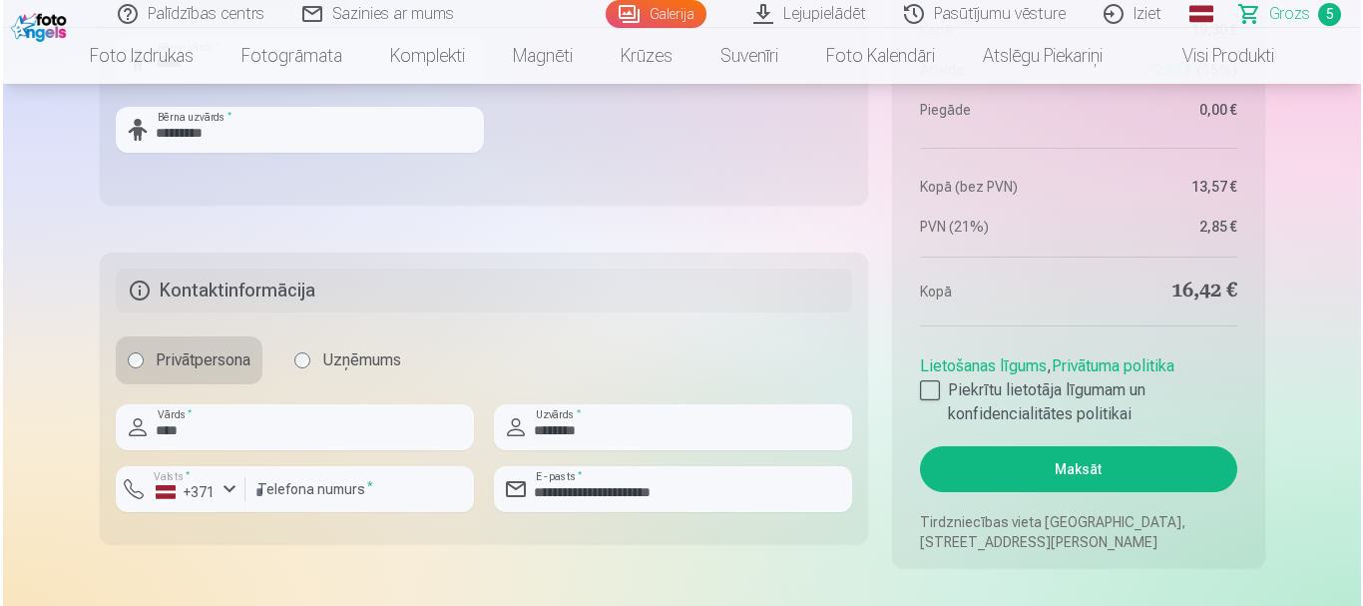
scroll to position [2008, 0]
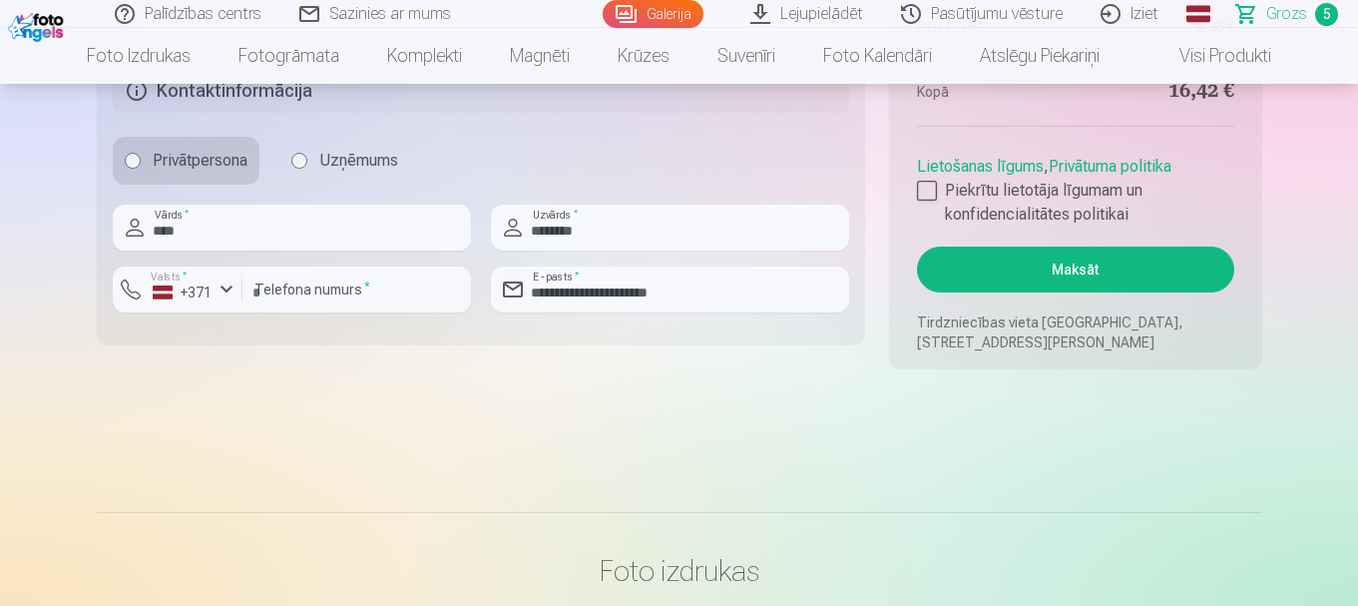
click at [1048, 272] on button "Maksāt" at bounding box center [1075, 269] width 316 height 46
